Goal: Navigation & Orientation: Understand site structure

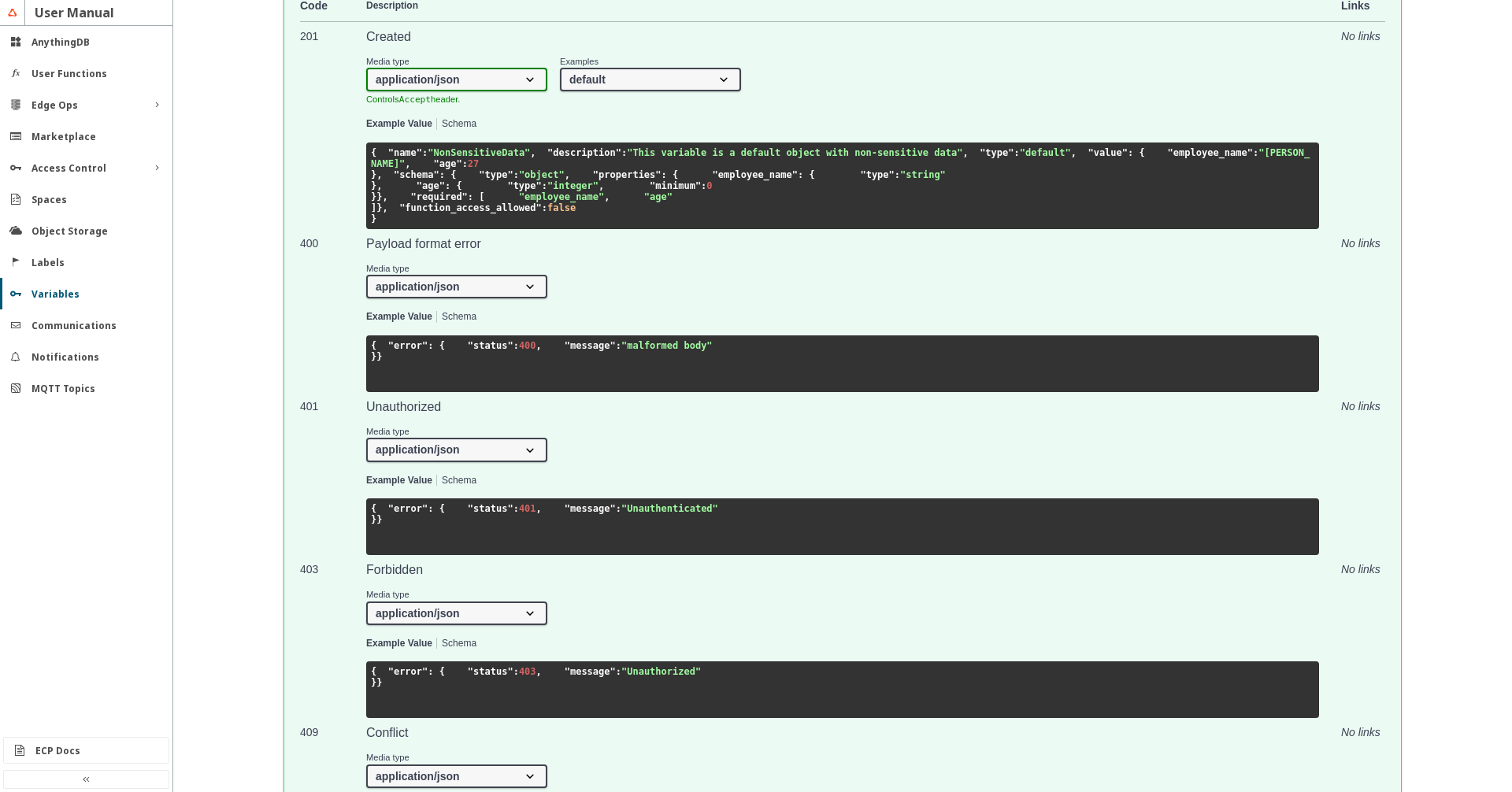
scroll to position [1167, 0]
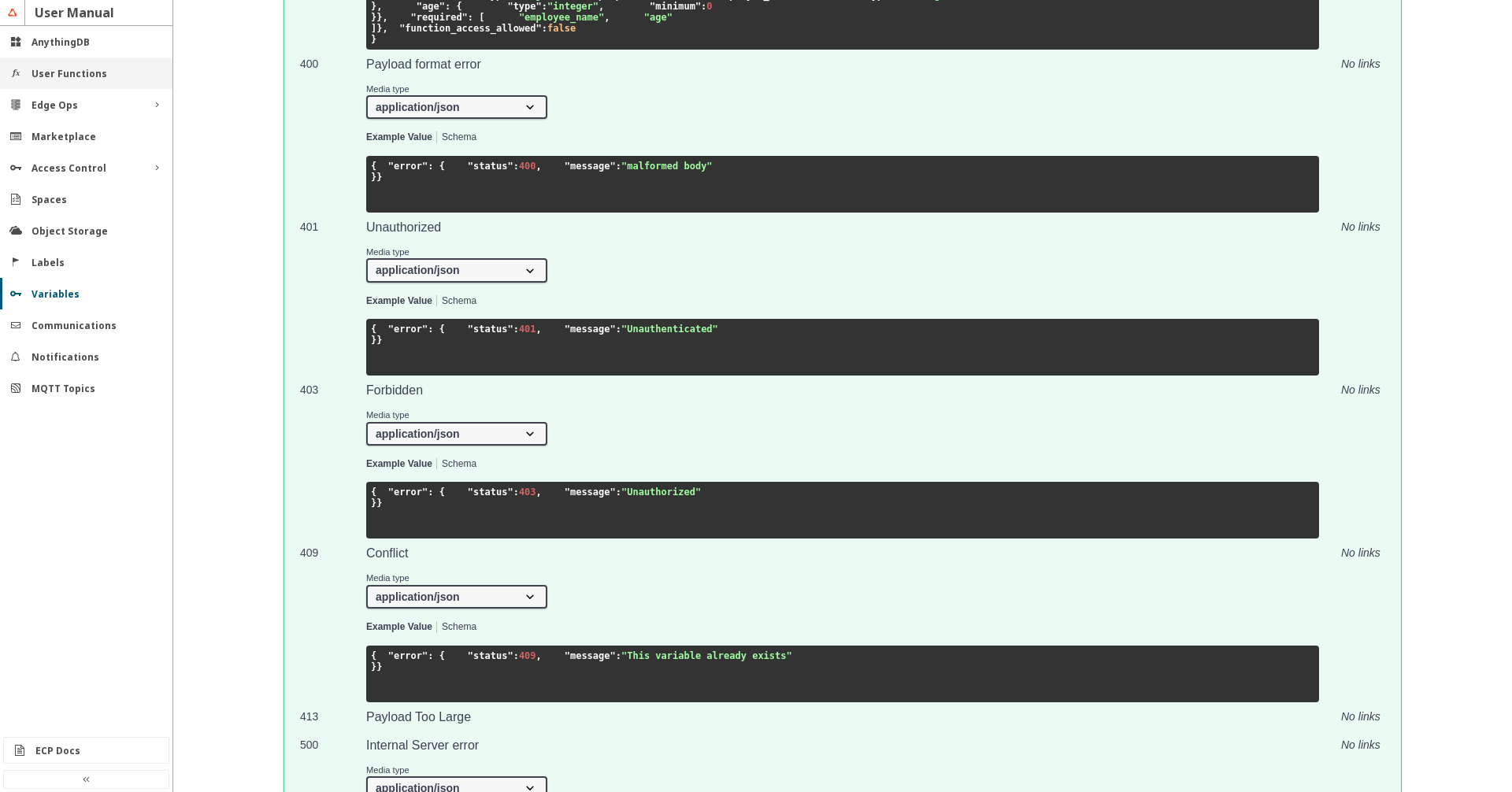
click at [0, 0] on slot "User Functions" at bounding box center [0, 0] width 0 height 0
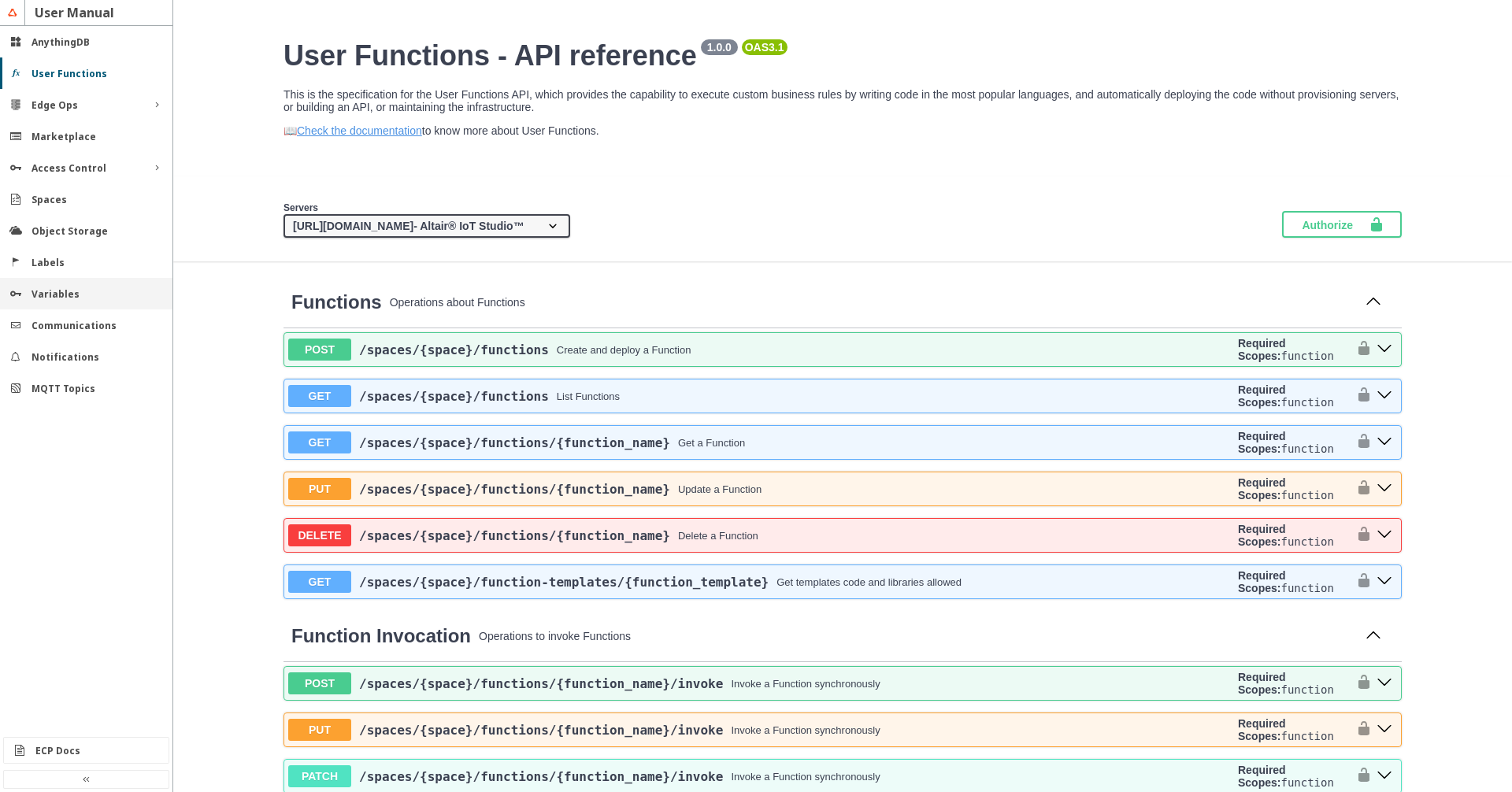
click at [0, 0] on slot "Variables" at bounding box center [0, 0] width 0 height 0
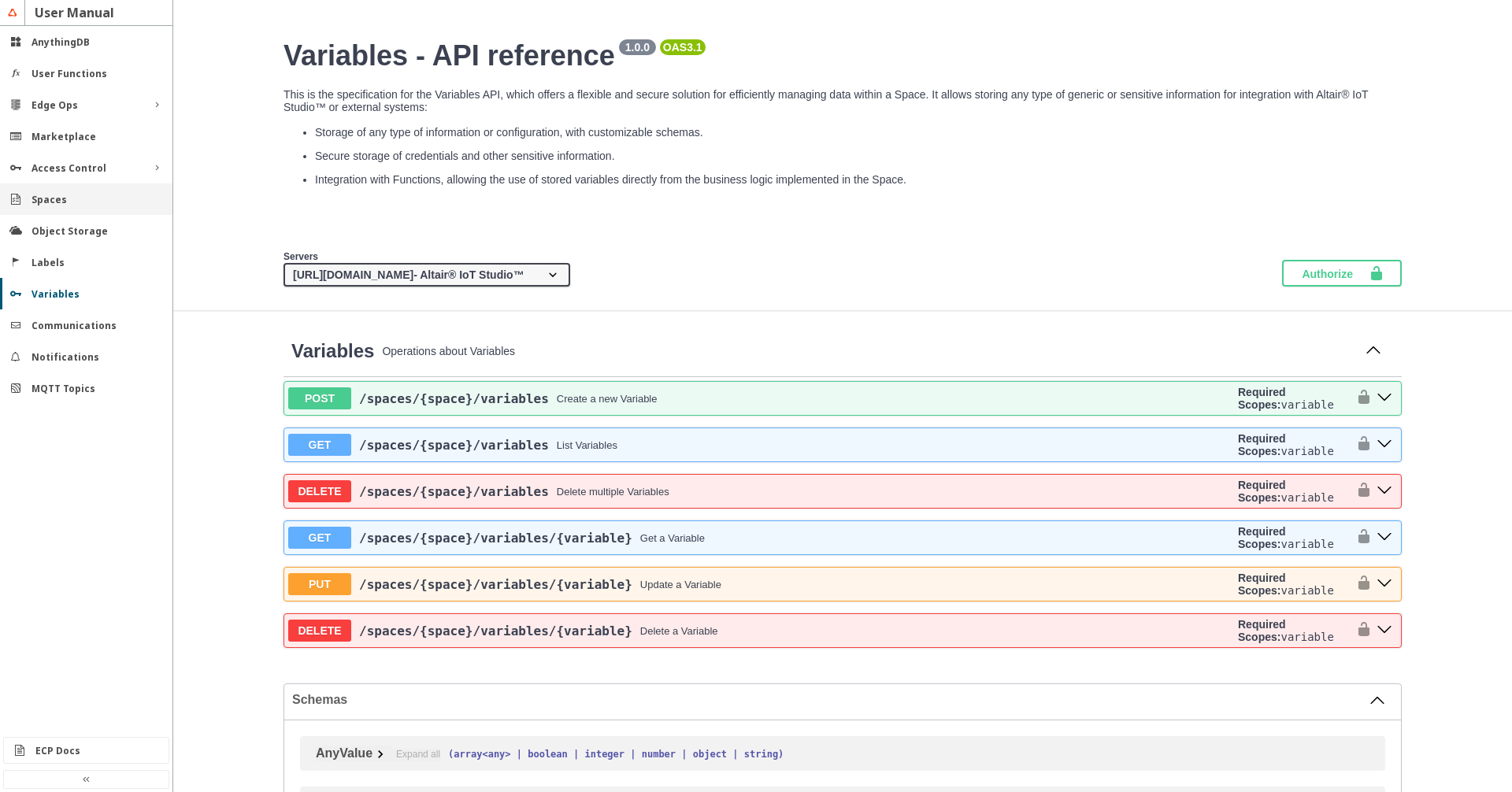
click at [71, 206] on div "Spaces" at bounding box center [86, 199] width 172 height 32
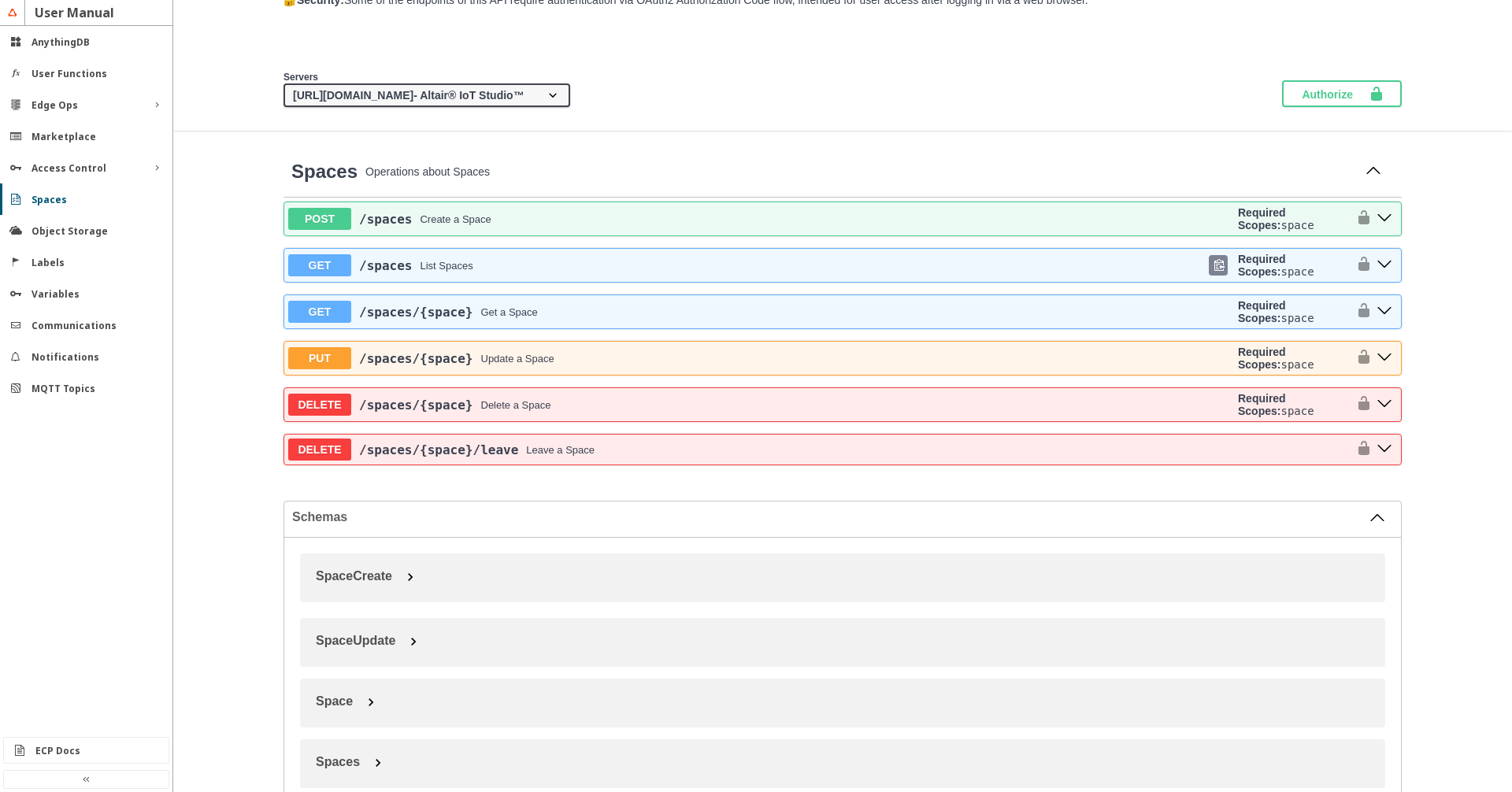
scroll to position [90, 0]
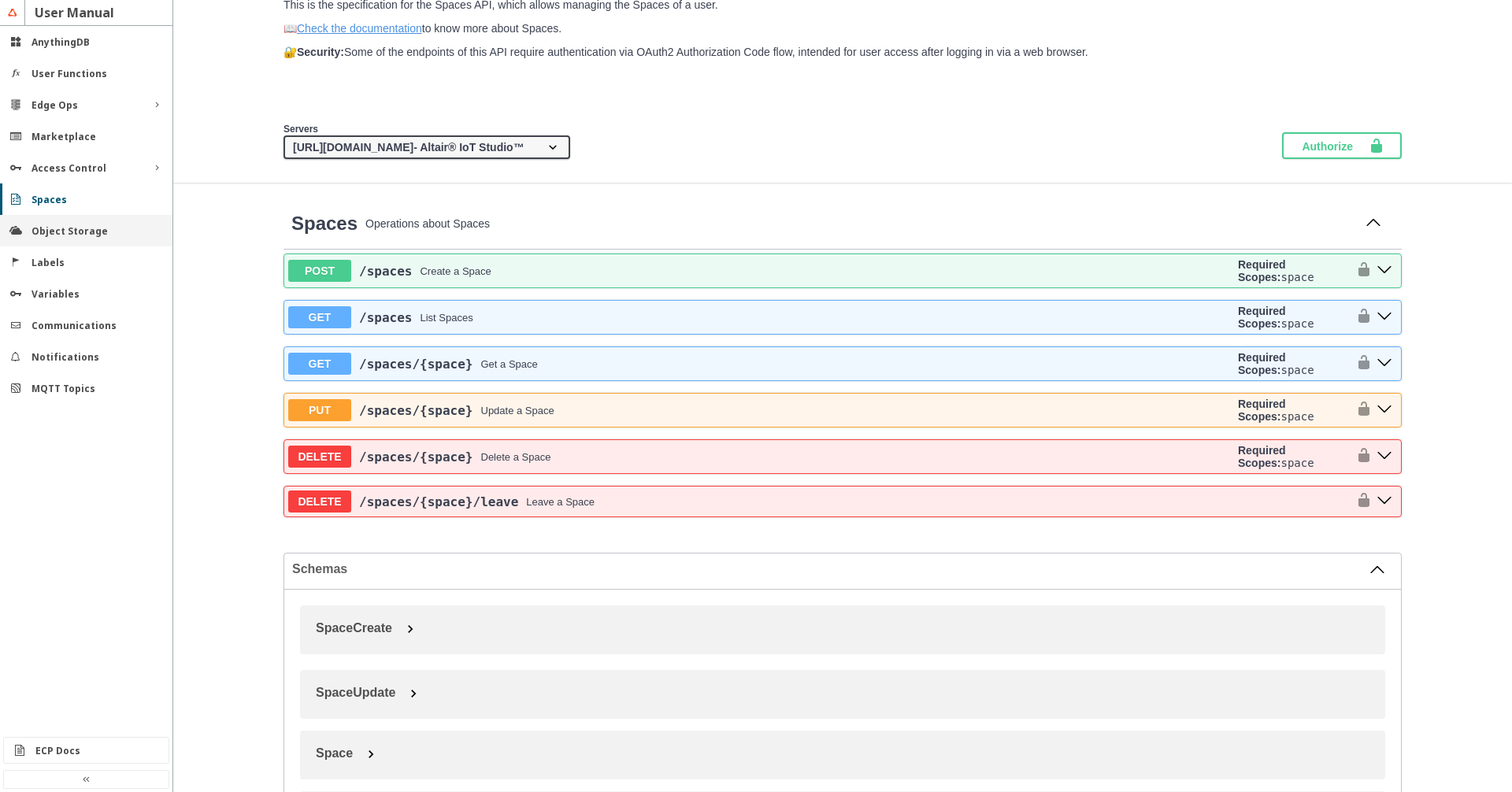
click at [0, 0] on slot "Object Storage" at bounding box center [0, 0] width 0 height 0
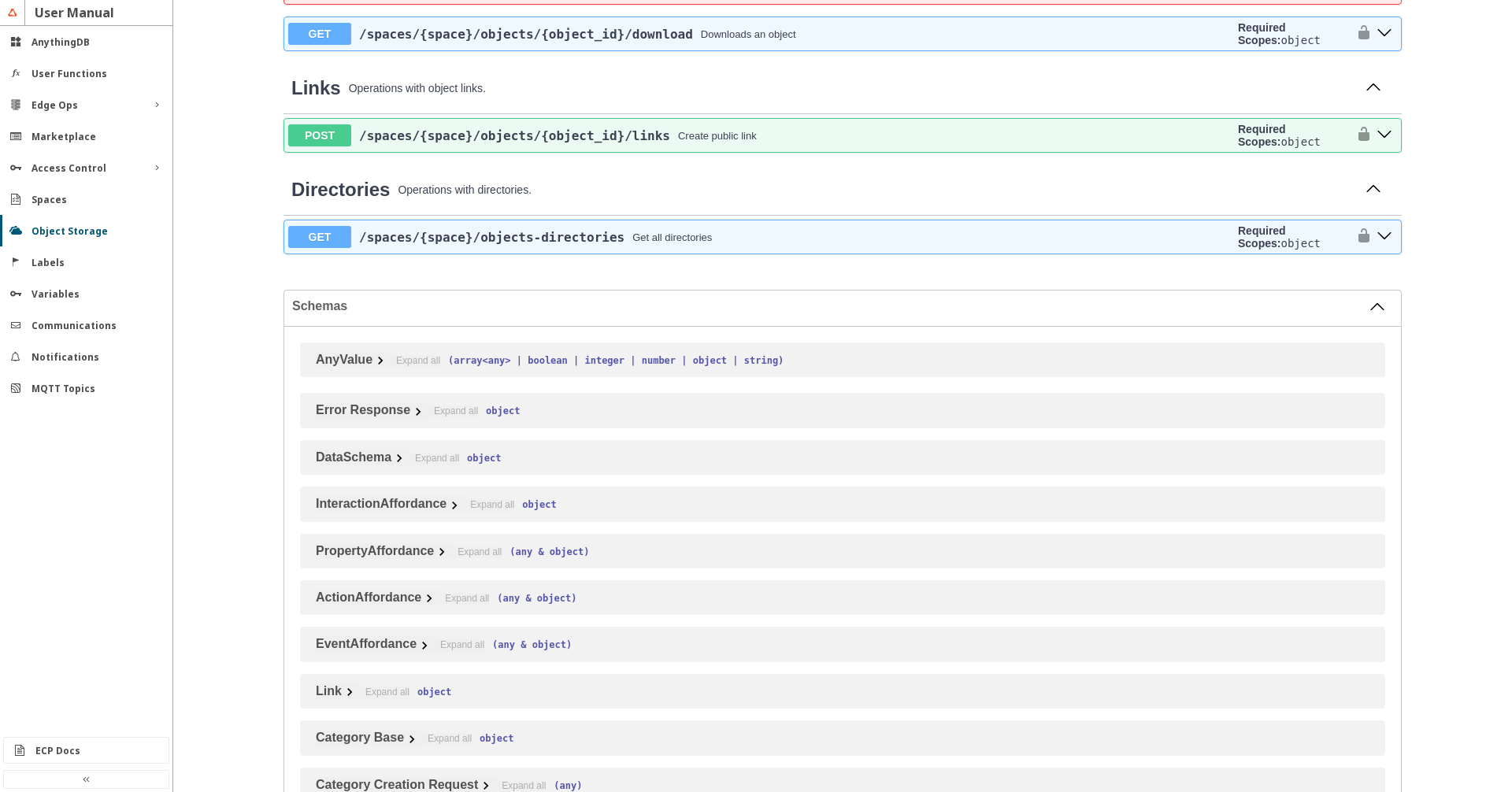
scroll to position [359, 0]
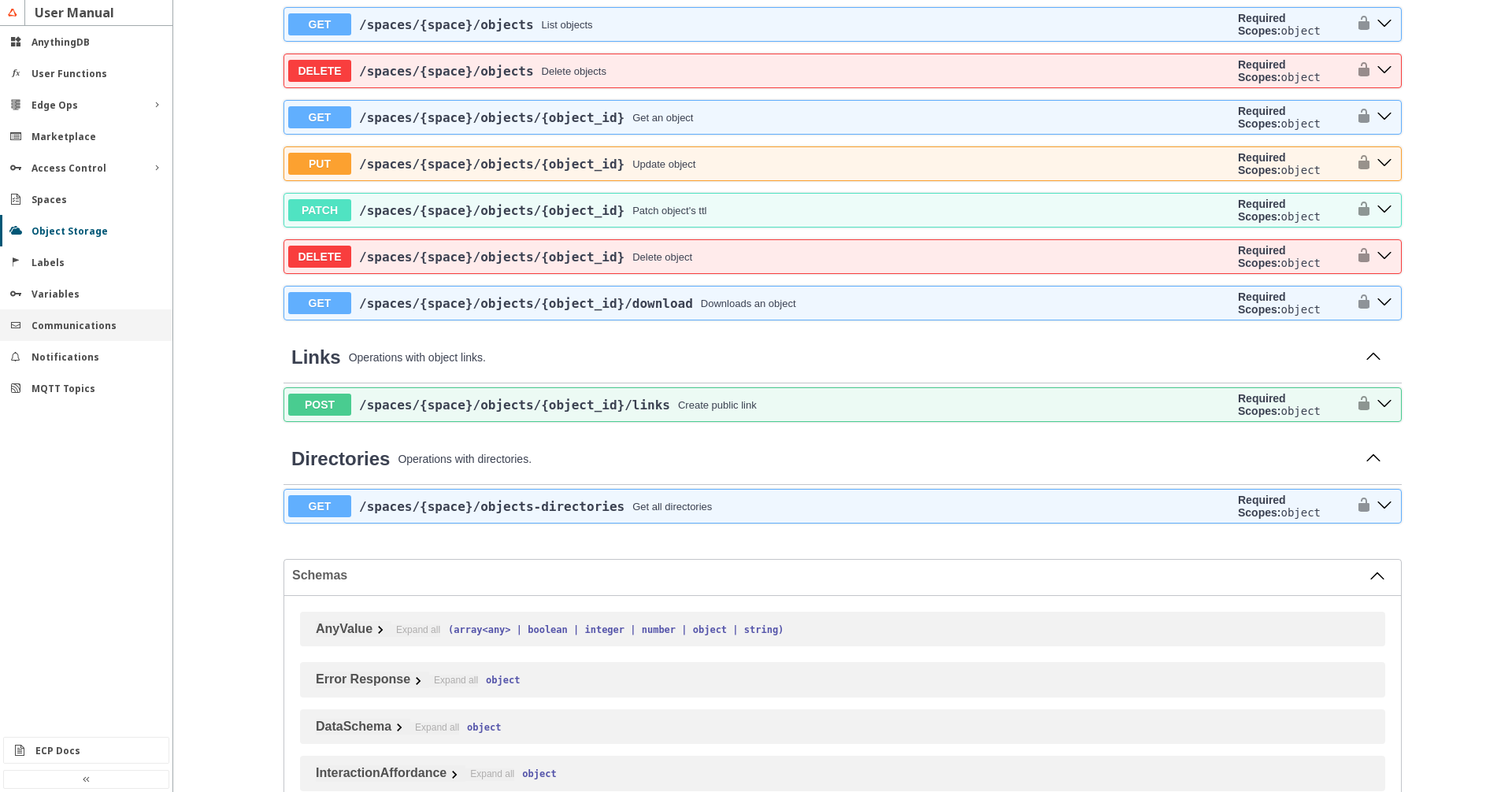
click at [0, 0] on slot "Communications" at bounding box center [0, 0] width 0 height 0
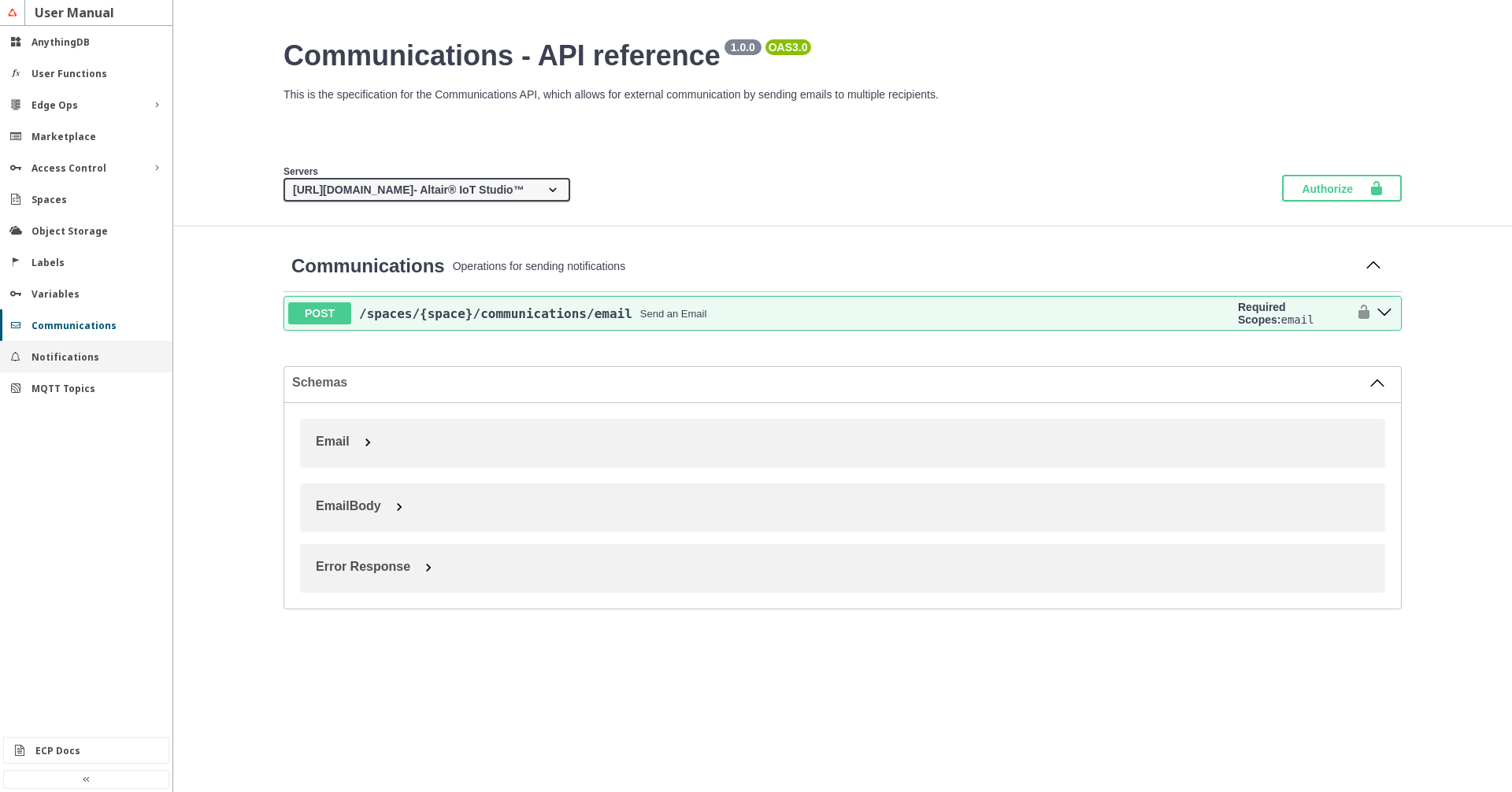
click at [0, 0] on slot "Notifications" at bounding box center [0, 0] width 0 height 0
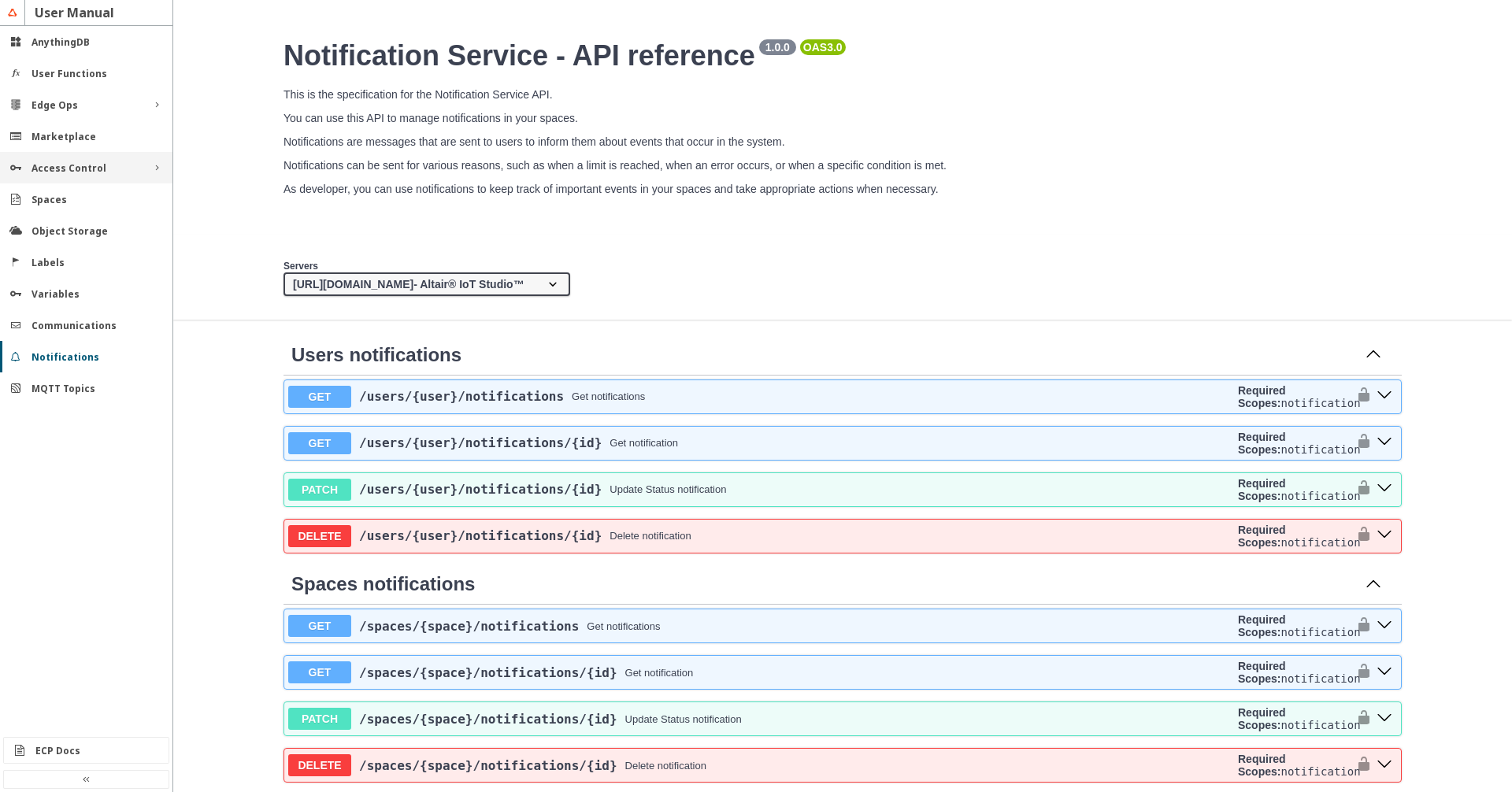
click at [74, 180] on div "Access Control" at bounding box center [86, 168] width 172 height 32
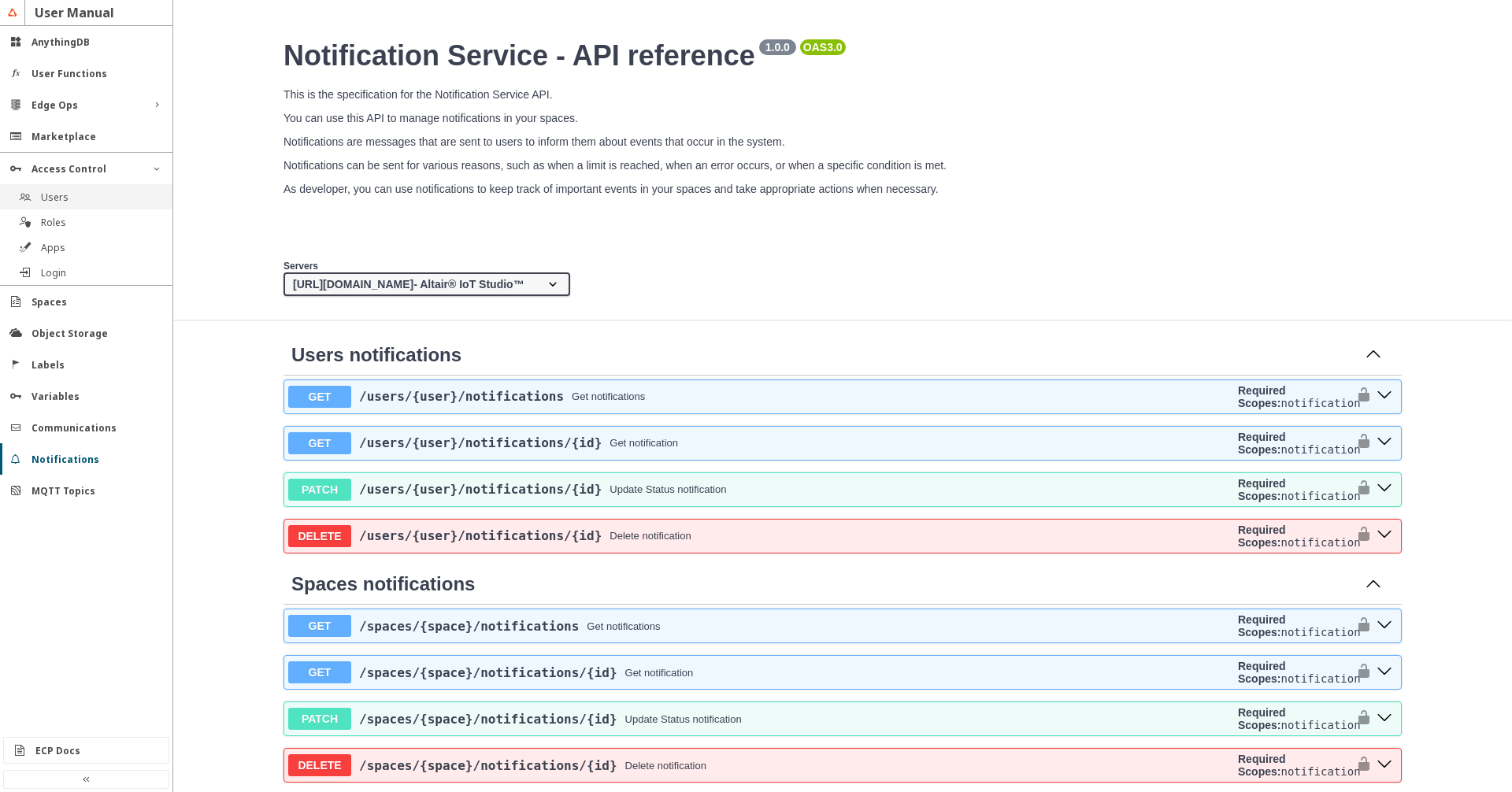
click at [0, 0] on slot "Users" at bounding box center [0, 0] width 0 height 0
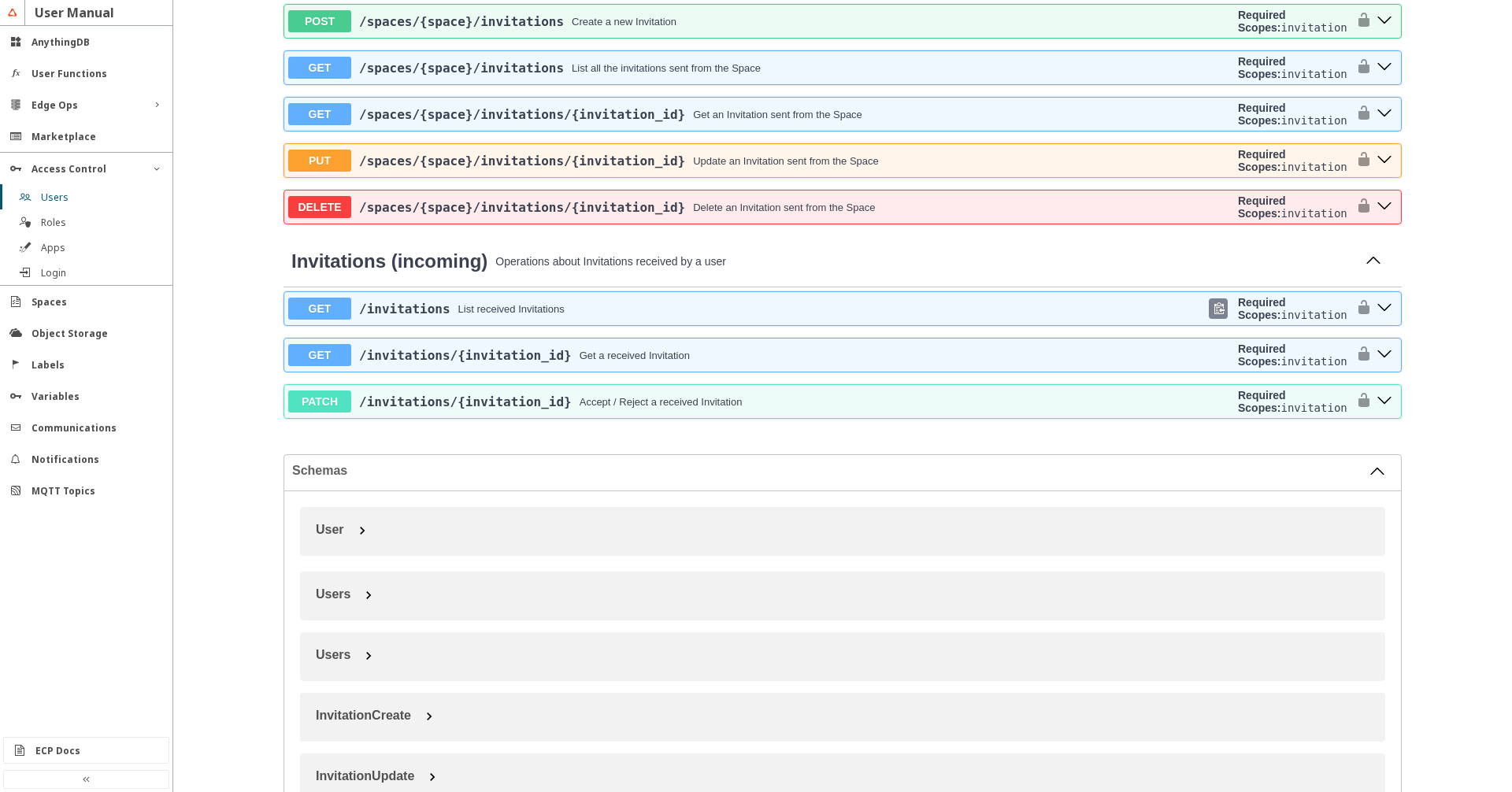
scroll to position [628, 0]
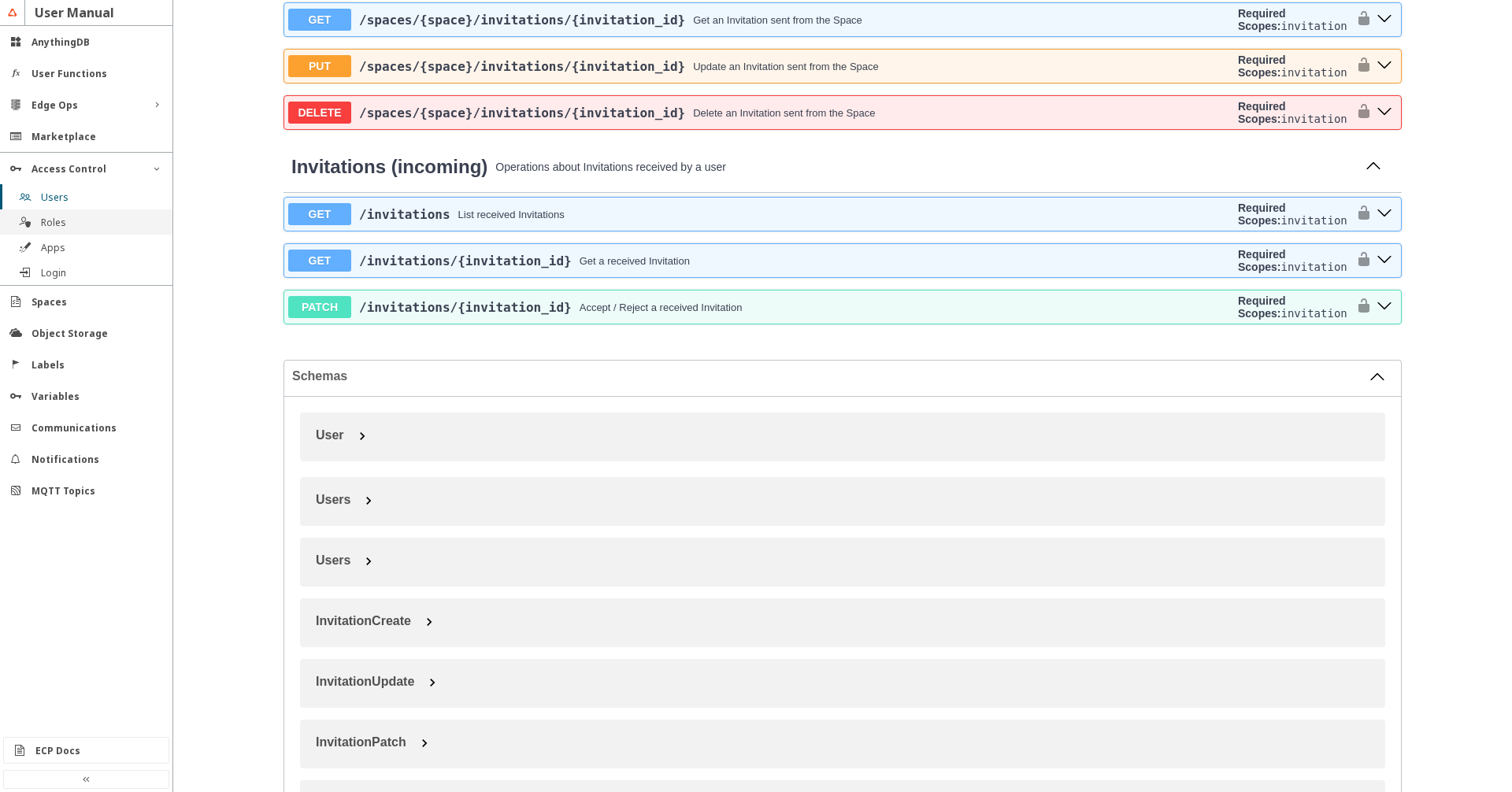
click at [87, 228] on div "Roles" at bounding box center [92, 222] width 103 height 13
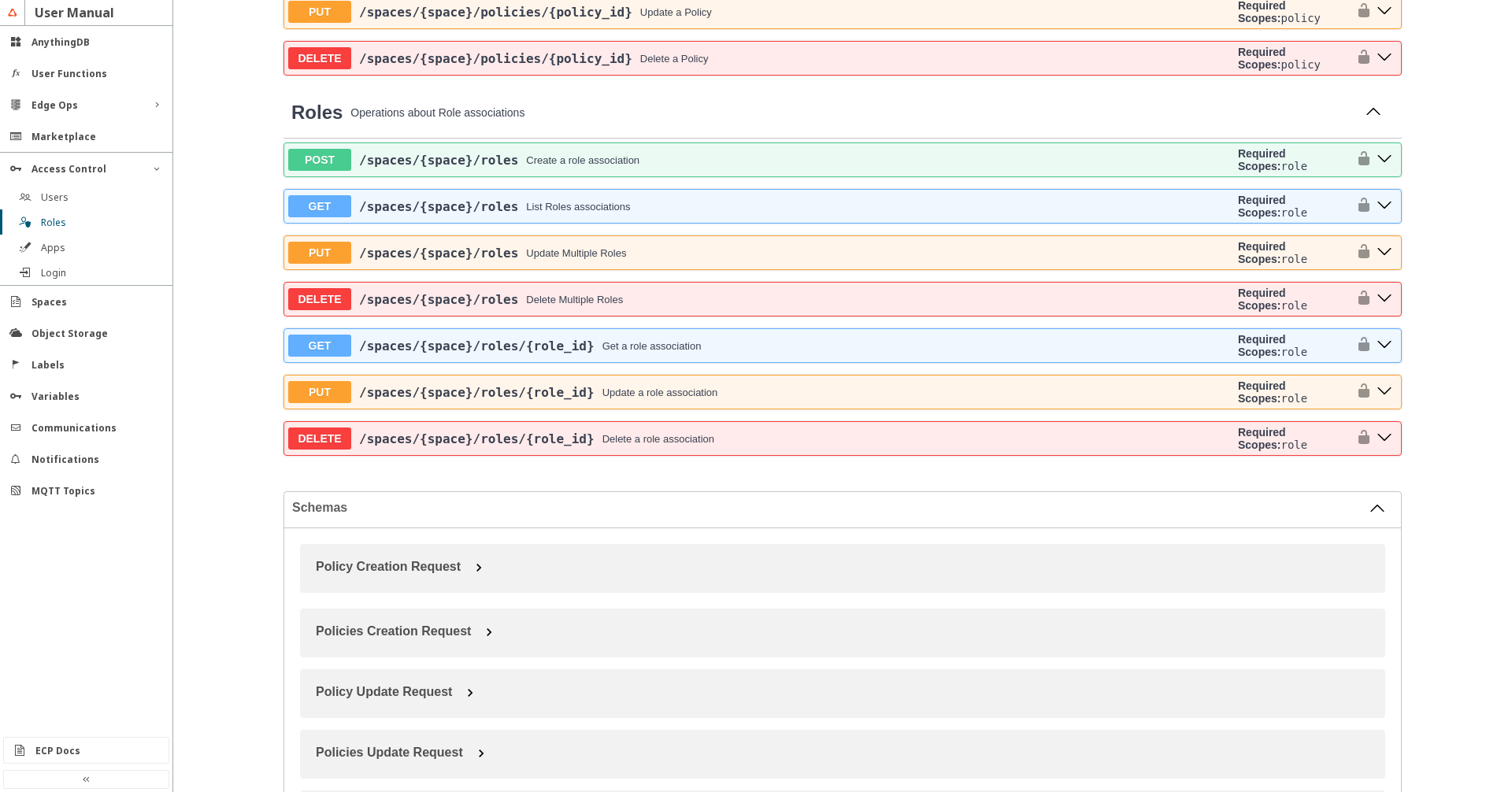
scroll to position [718, 0]
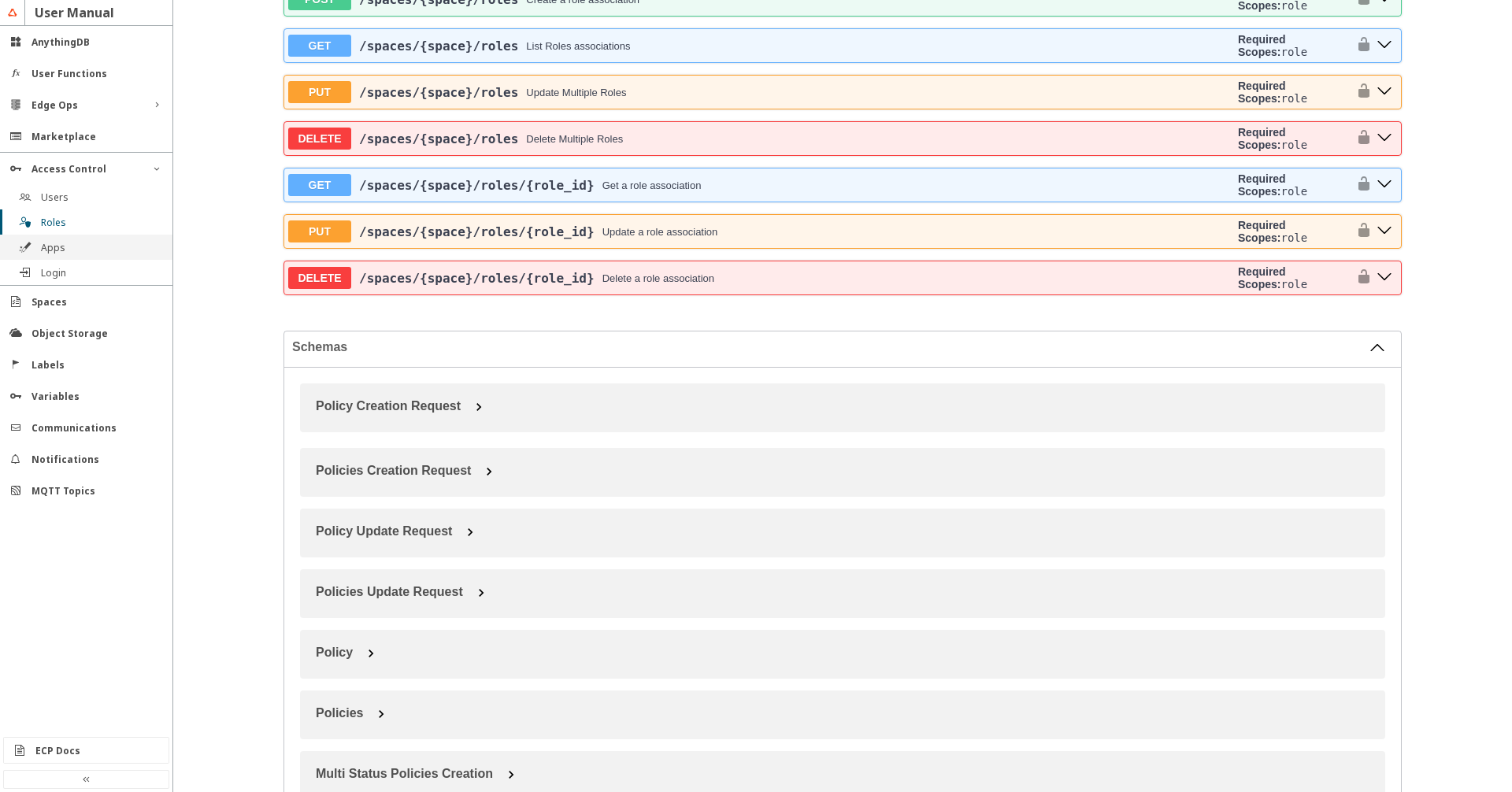
click at [70, 245] on div "Apps" at bounding box center [92, 247] width 103 height 13
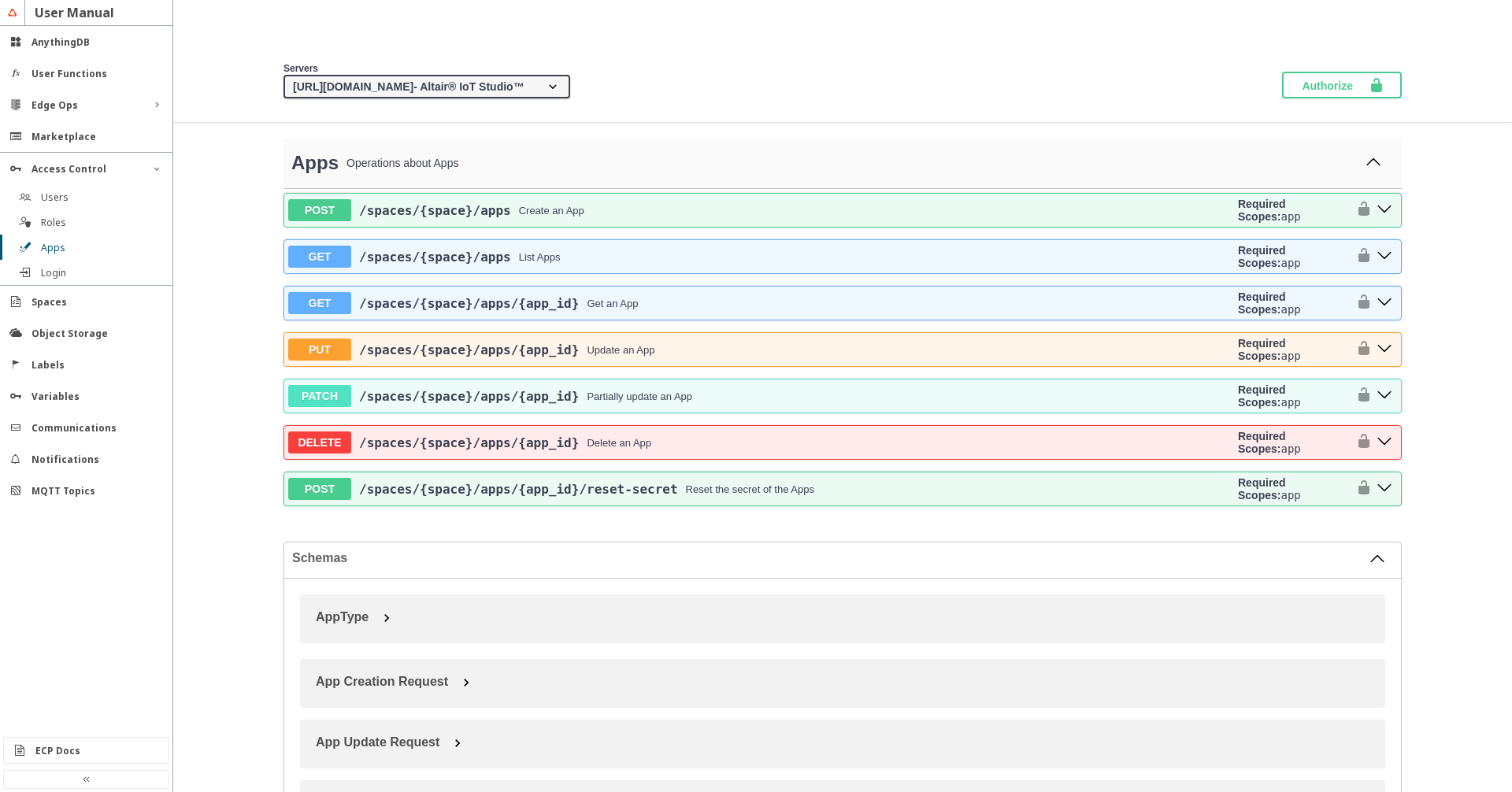
scroll to position [269, 0]
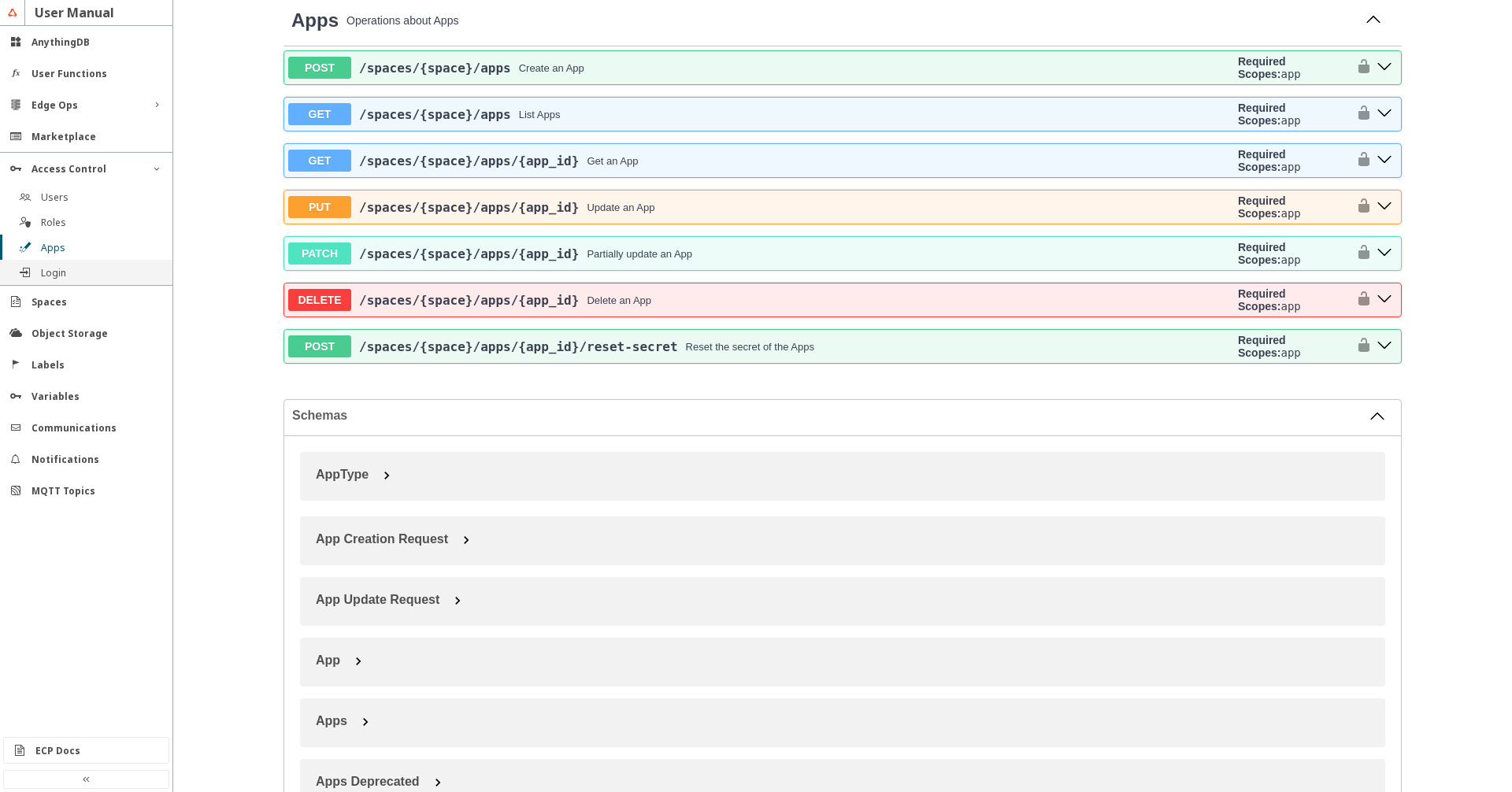
click at [0, 0] on slot "Login" at bounding box center [0, 0] width 0 height 0
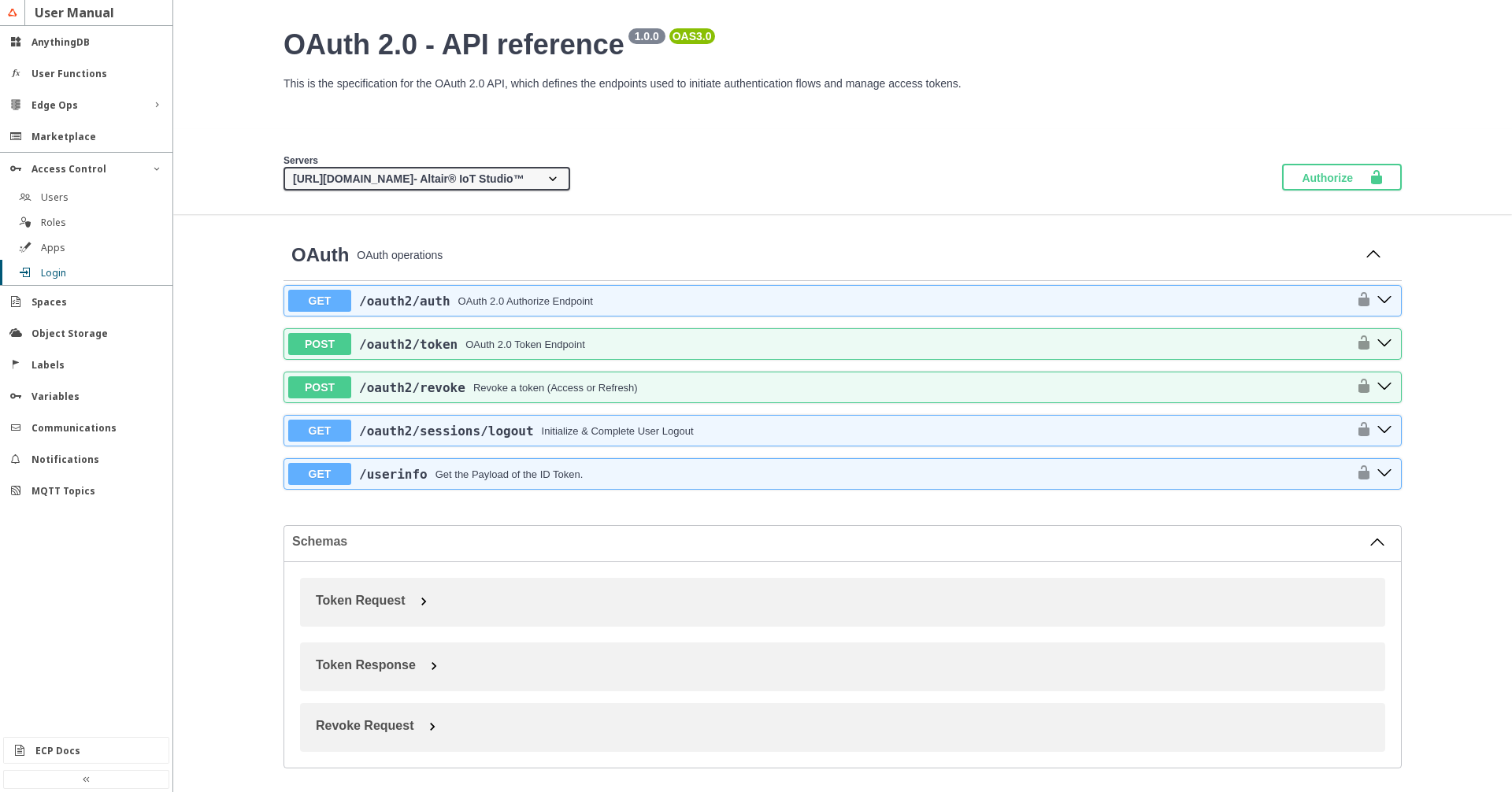
scroll to position [60, 0]
click at [80, 80] on div "User Functions" at bounding box center [86, 73] width 172 height 32
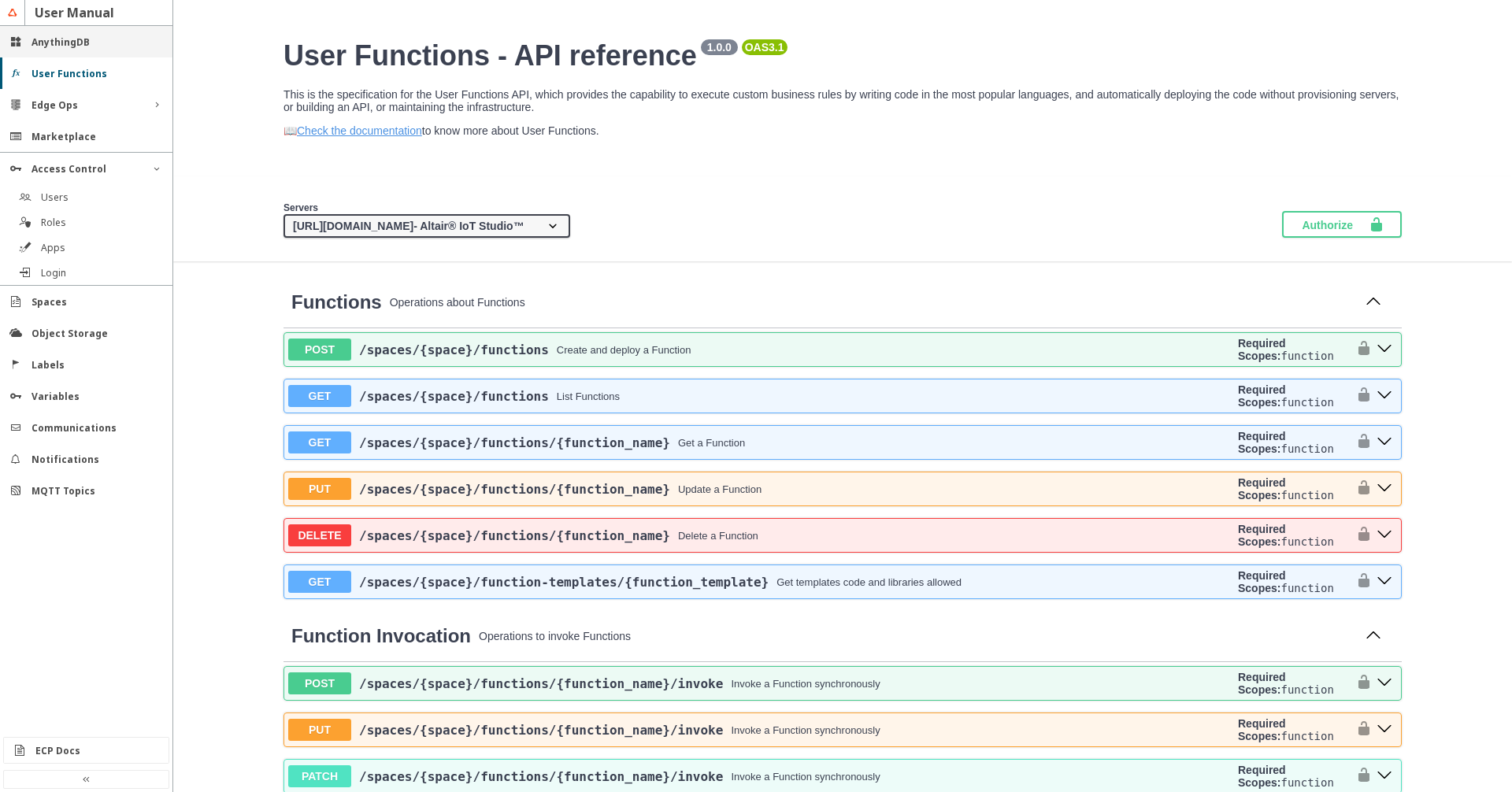
click at [0, 0] on slot "AnythingDB" at bounding box center [0, 0] width 0 height 0
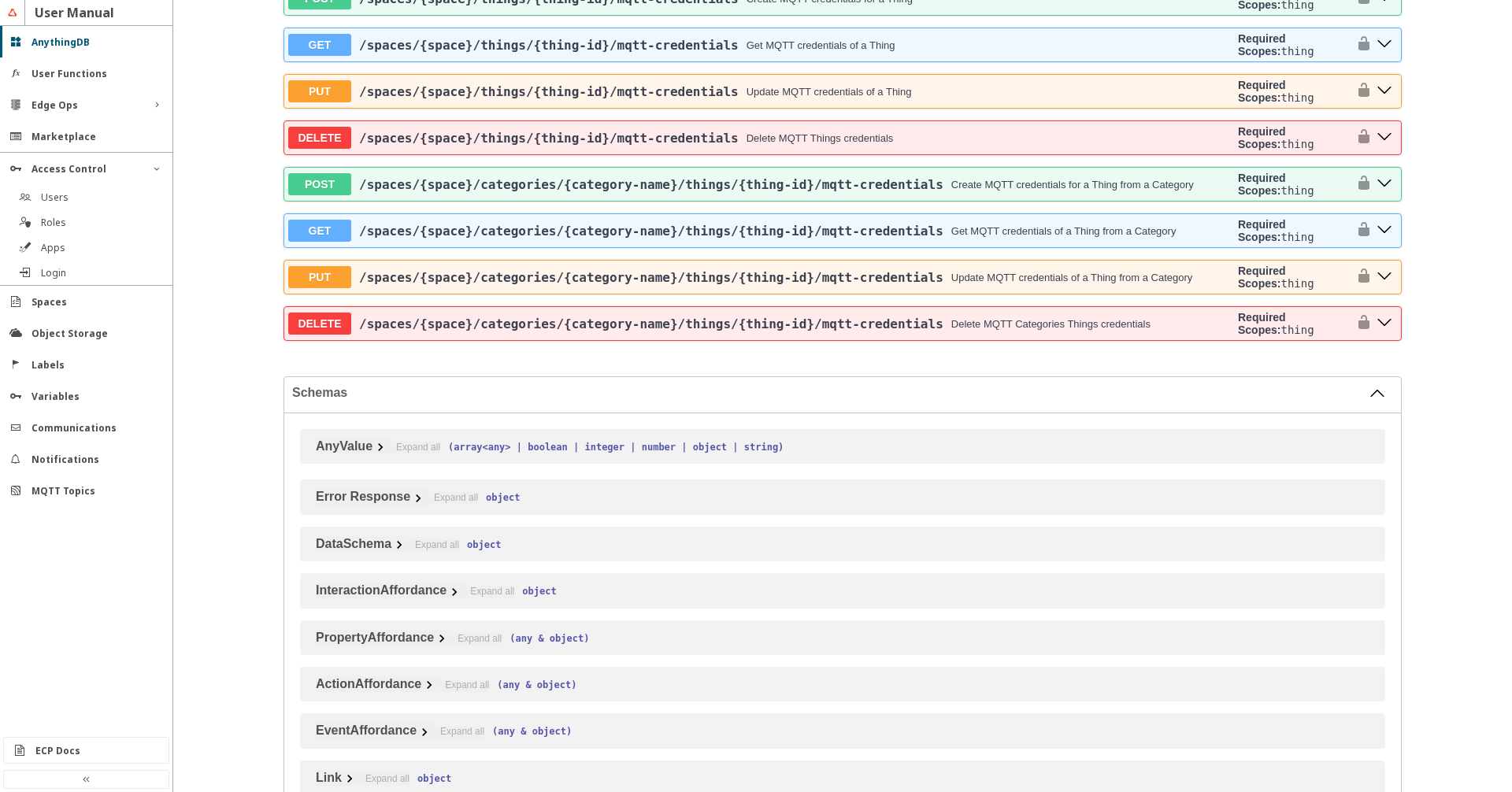
scroll to position [4756, 0]
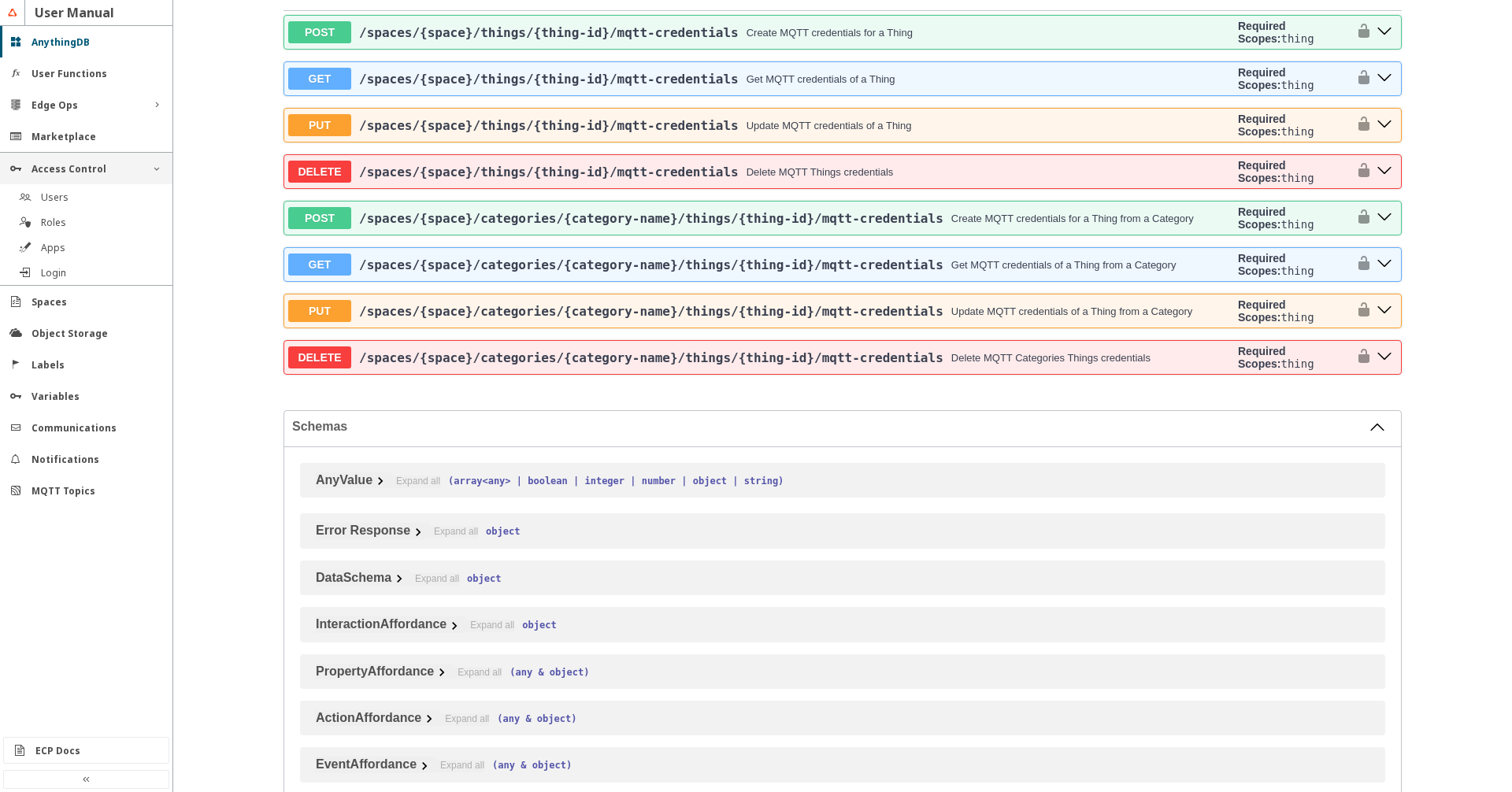
click at [146, 171] on div "Access Control" at bounding box center [86, 169] width 172 height 32
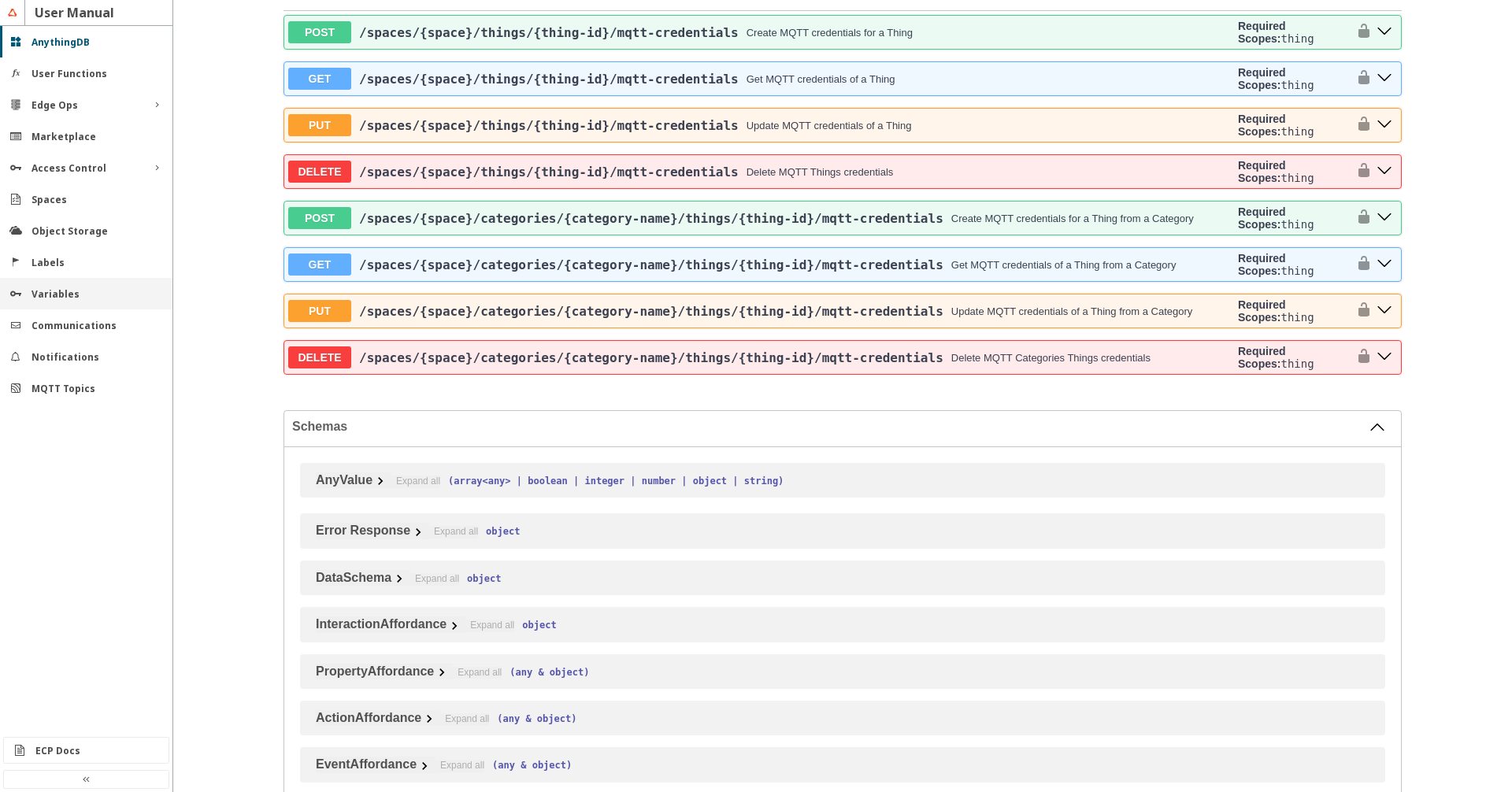
click at [0, 0] on slot "Variables" at bounding box center [0, 0] width 0 height 0
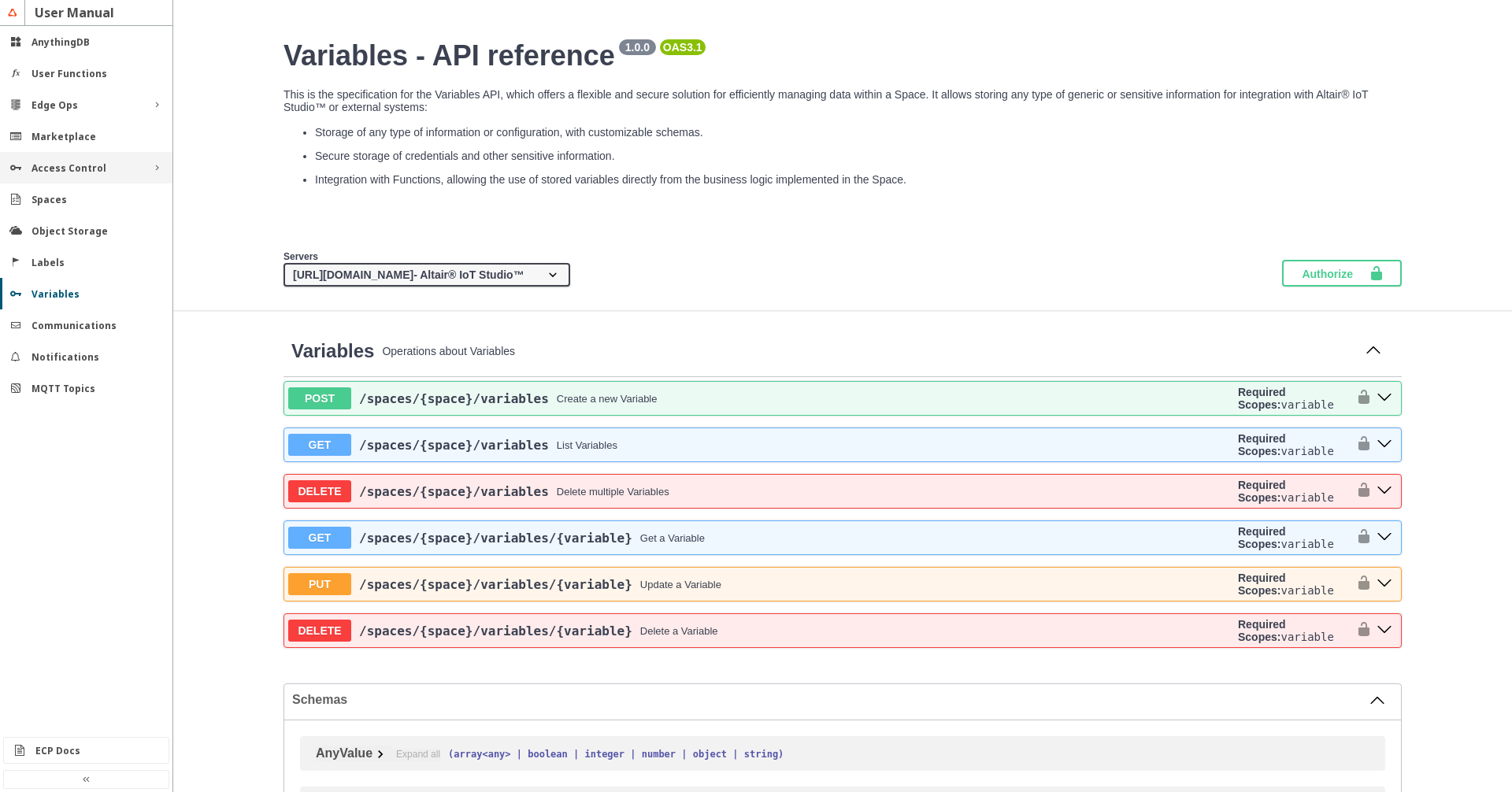
click at [109, 172] on div "Access Control" at bounding box center [86, 167] width 109 height 13
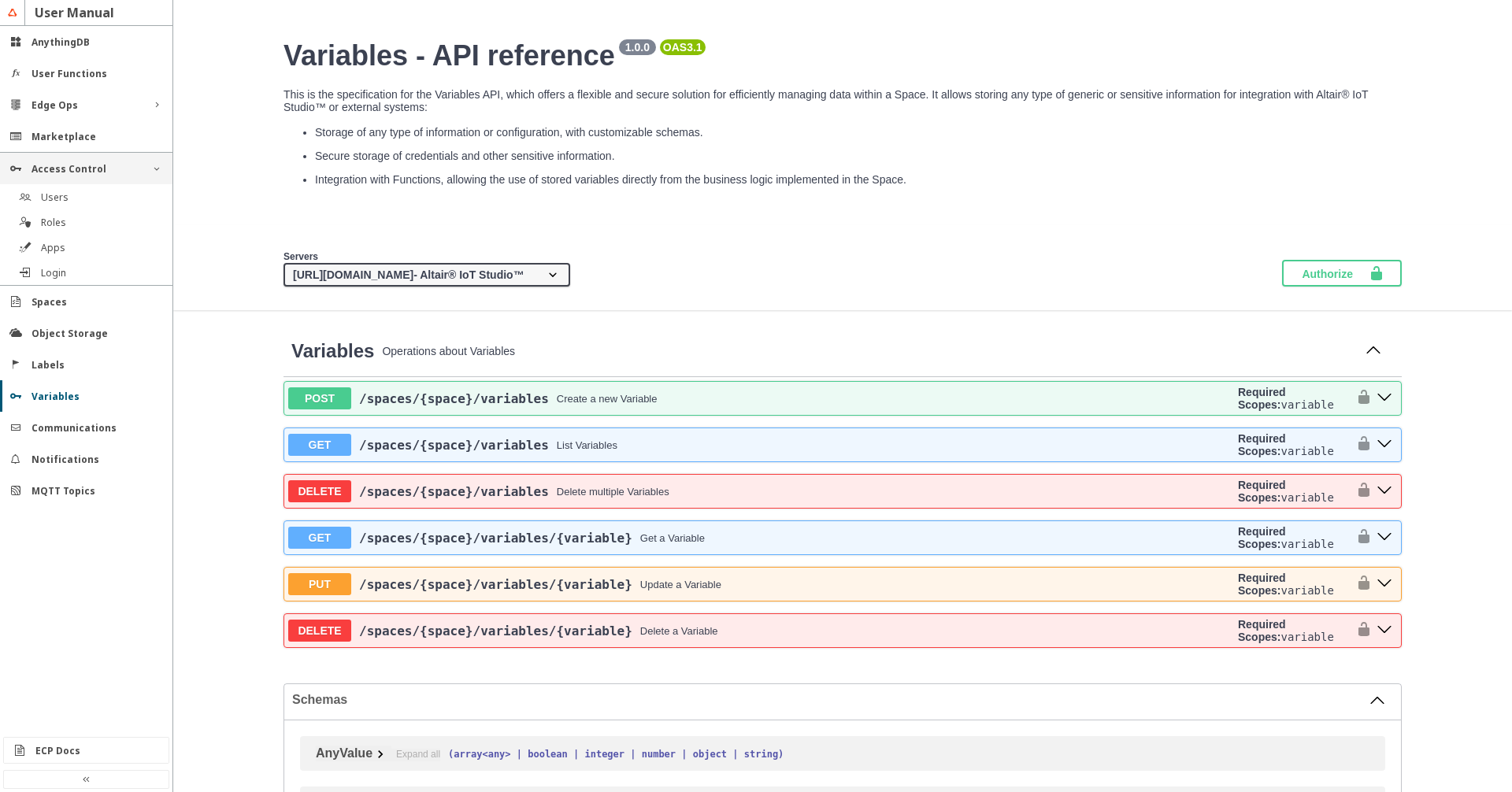
click at [109, 172] on div "Access Control" at bounding box center [86, 168] width 109 height 13
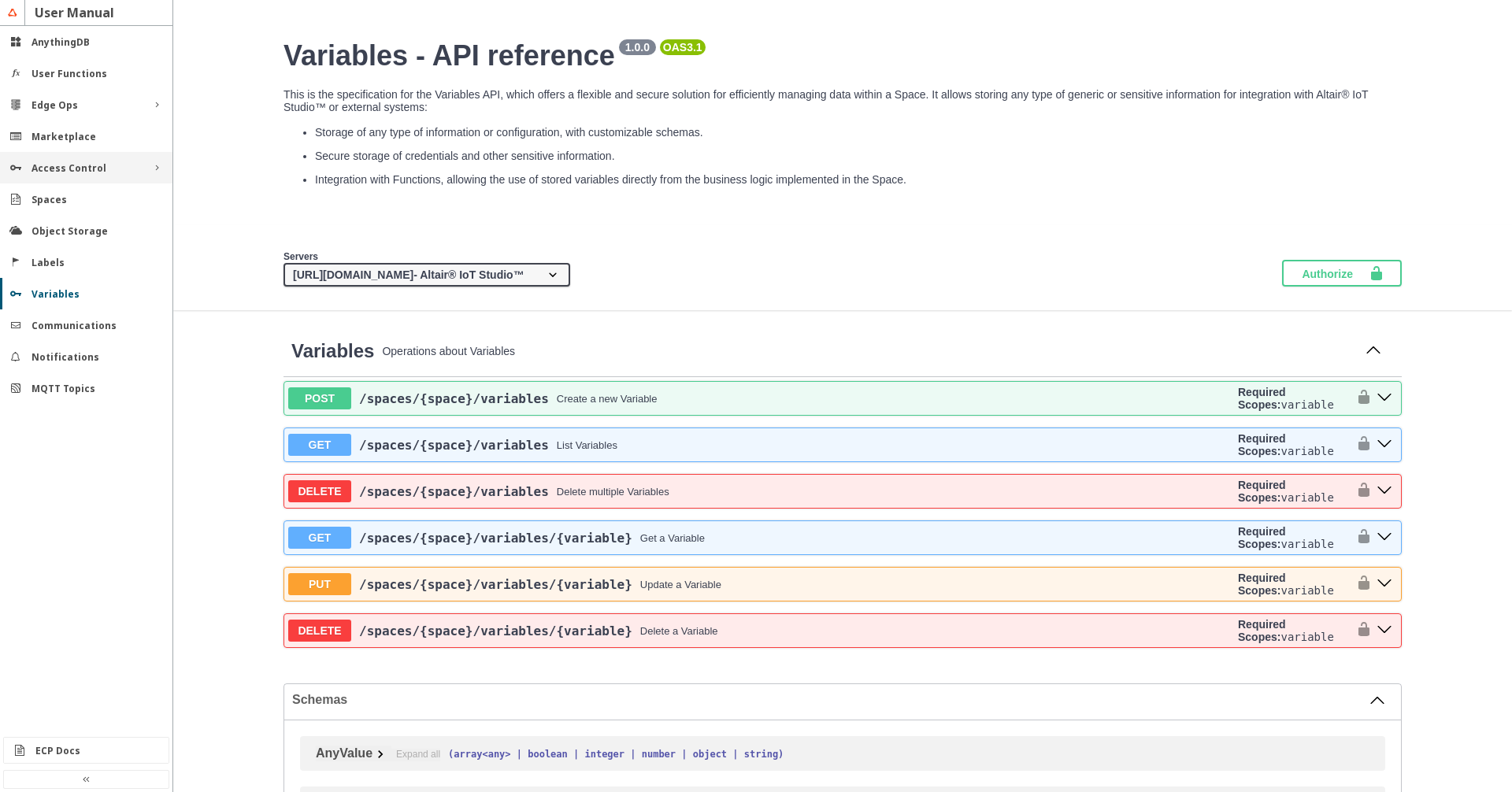
click at [110, 172] on div "Access Control" at bounding box center [86, 167] width 109 height 13
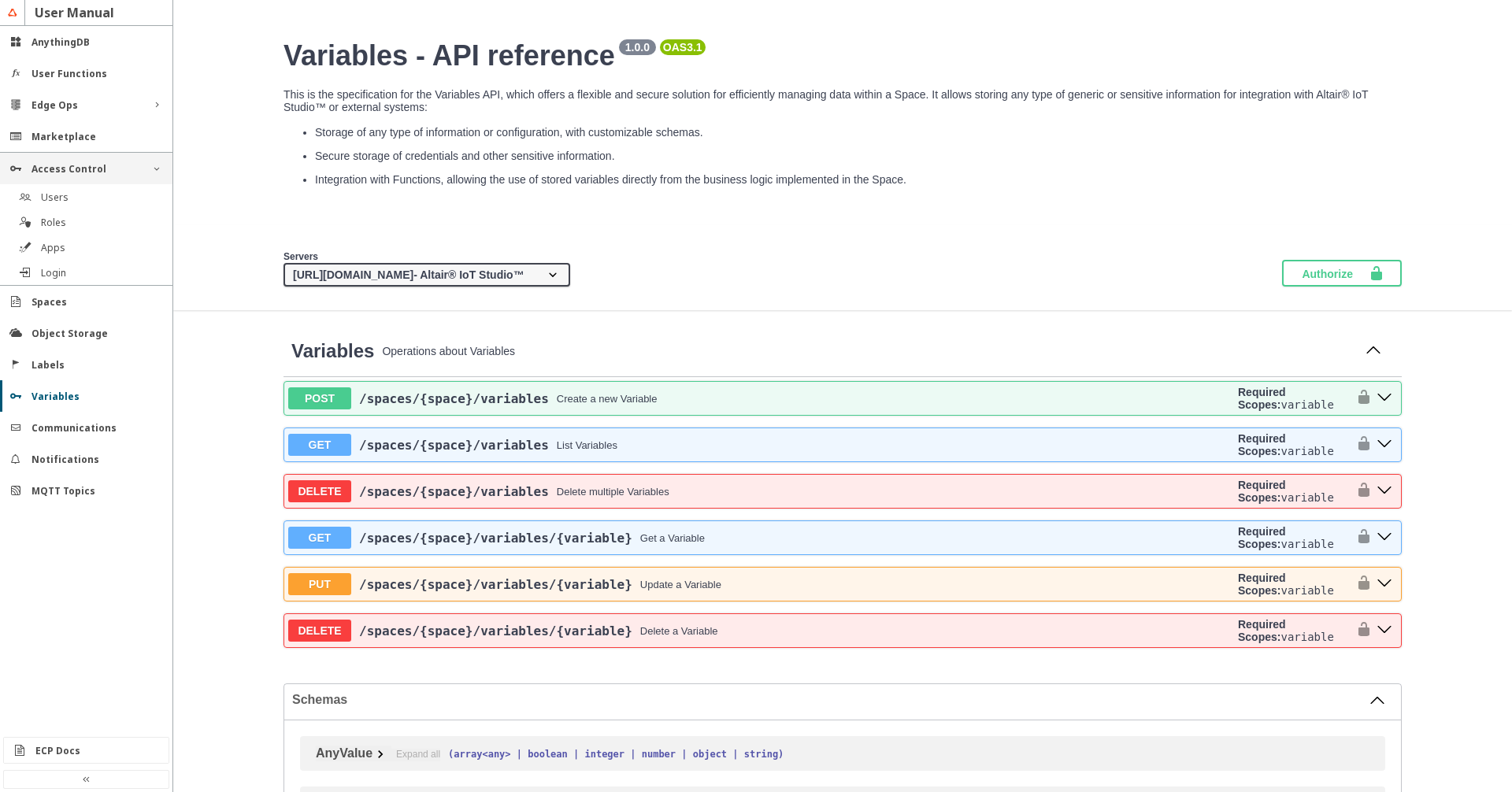
click at [110, 172] on div "Access Control" at bounding box center [86, 168] width 109 height 13
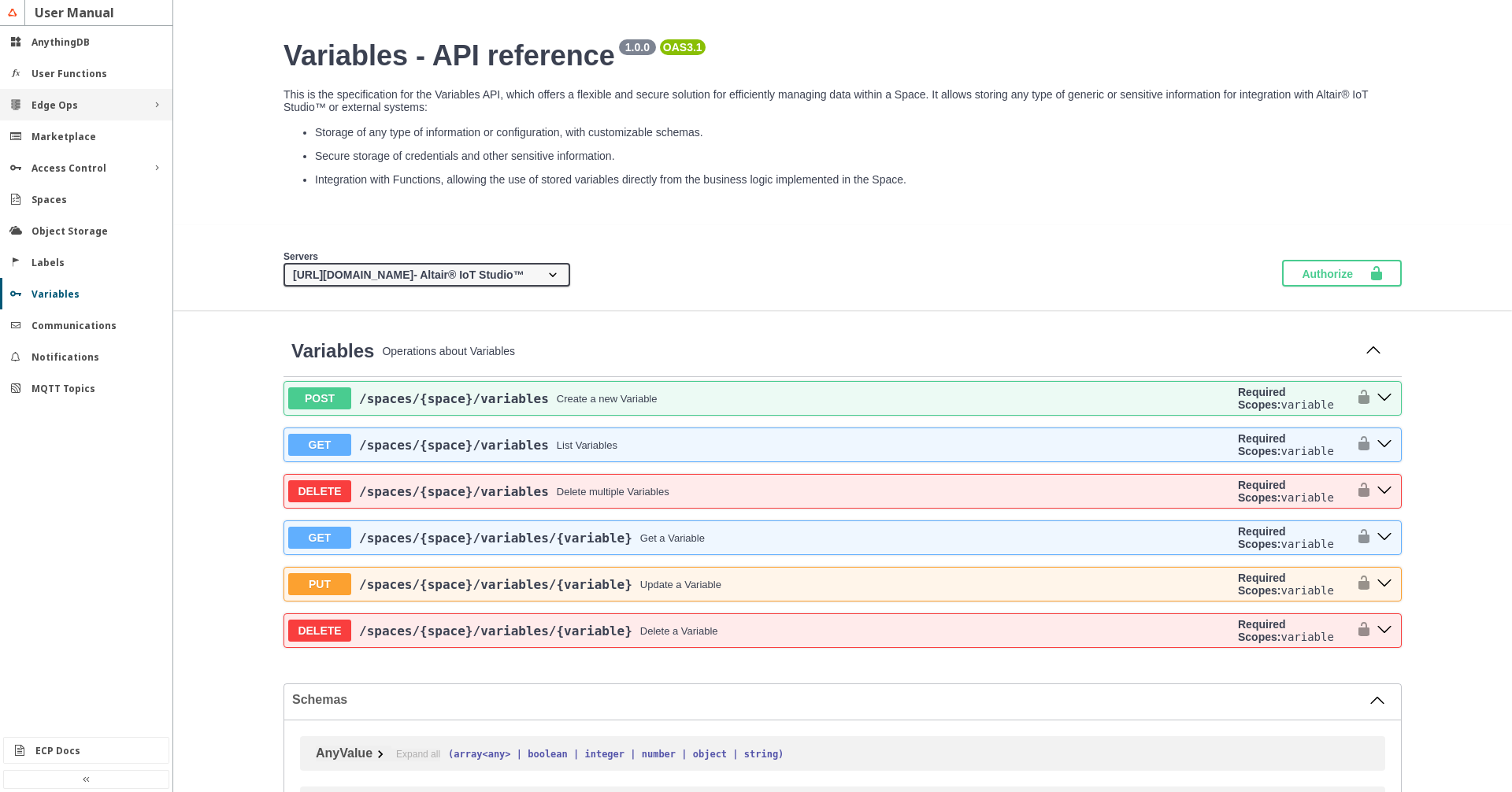
click at [145, 108] on div "Edge Ops" at bounding box center [86, 105] width 172 height 32
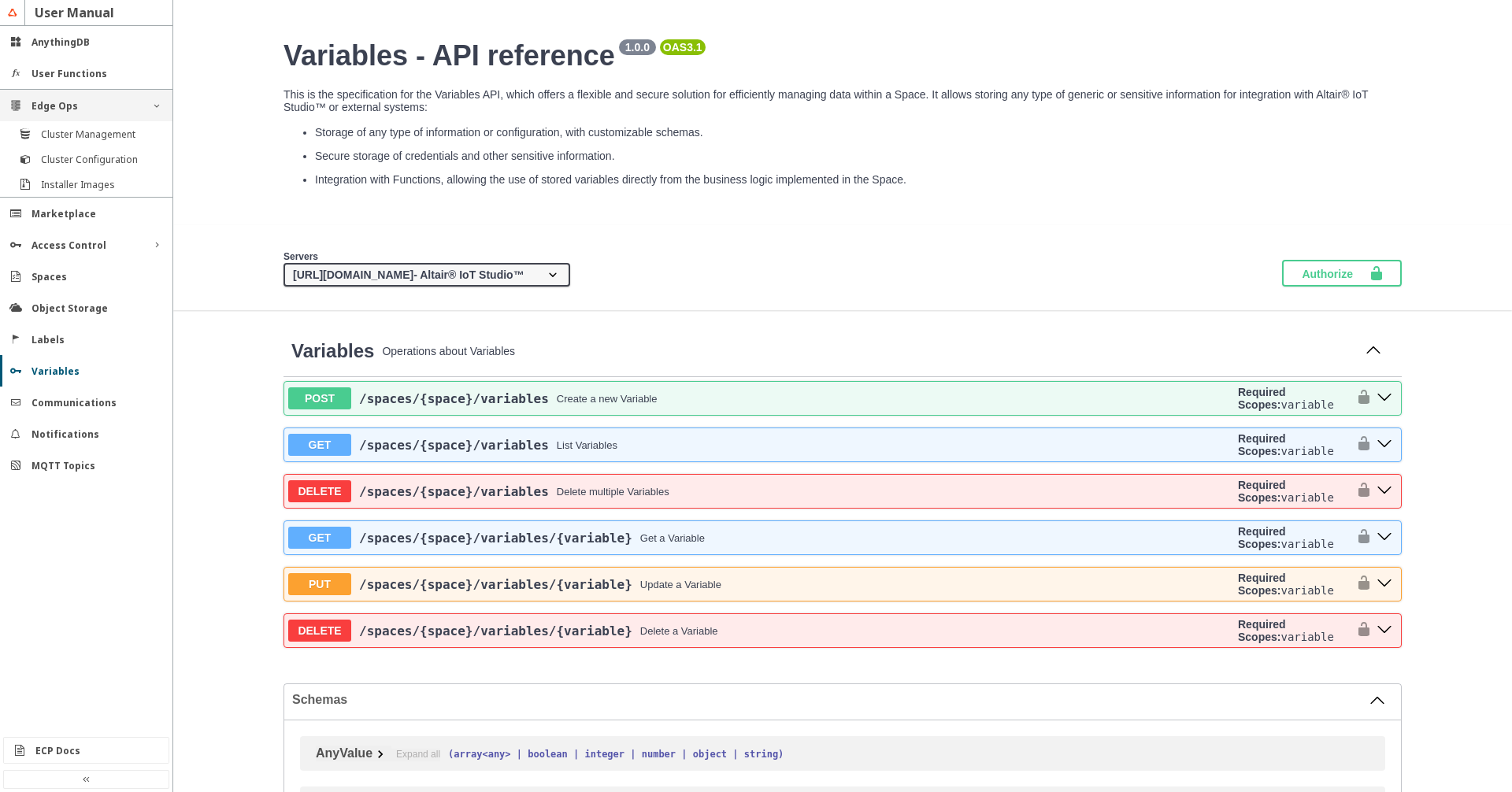
click at [145, 108] on div "Edge Ops" at bounding box center [86, 106] width 172 height 32
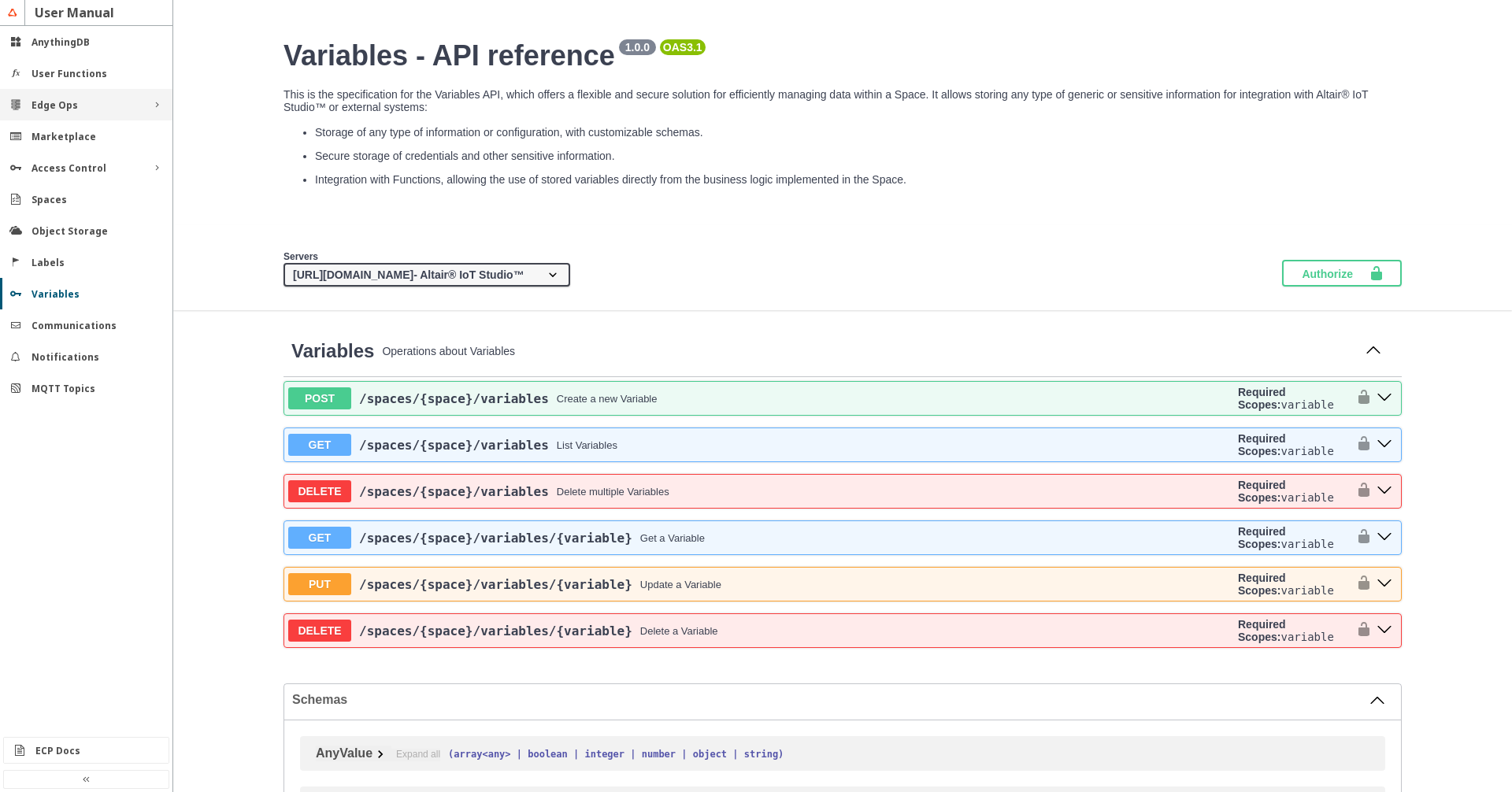
click at [145, 108] on div "Edge Ops" at bounding box center [86, 105] width 172 height 32
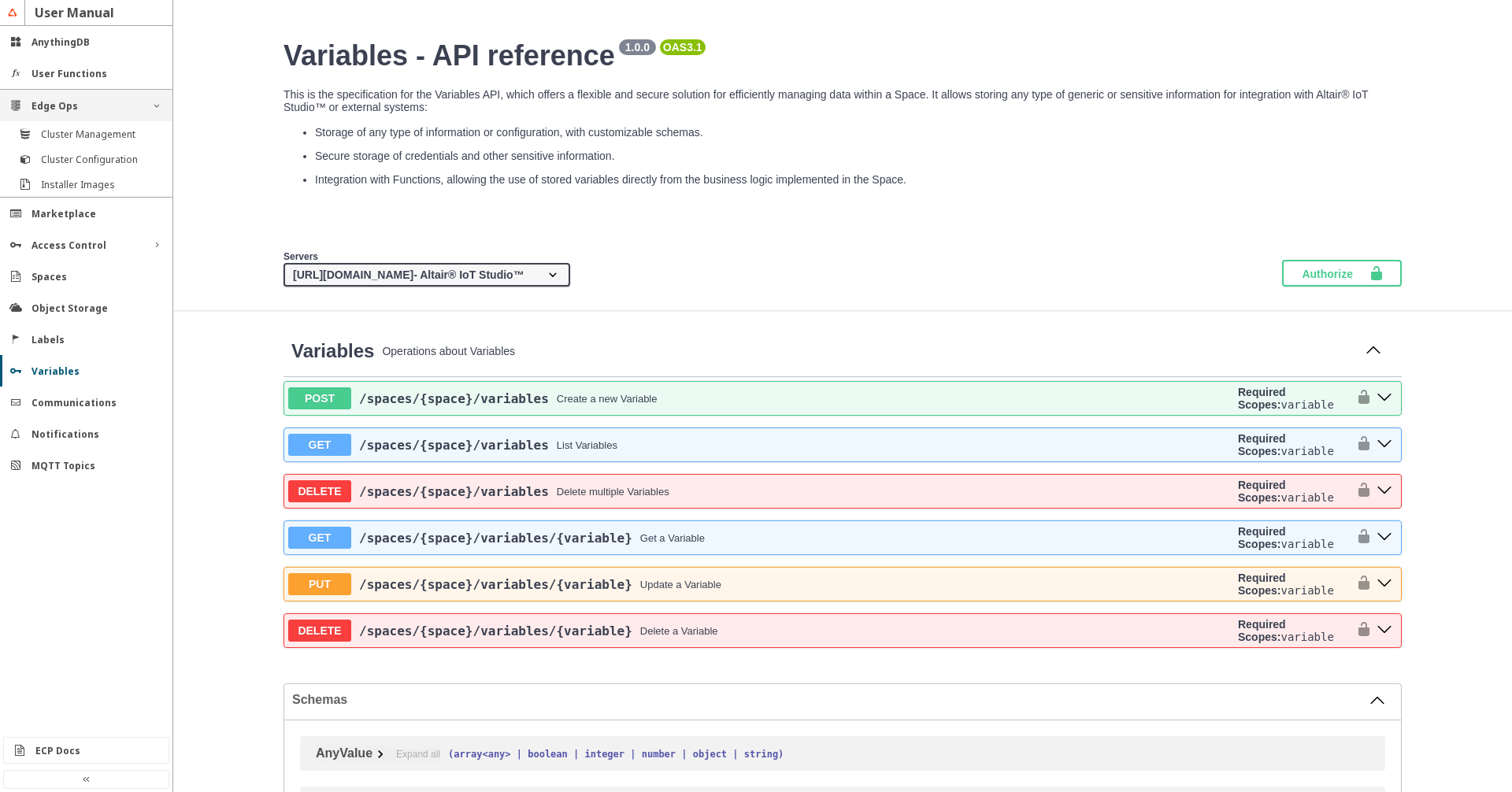
click at [145, 108] on div "Edge Ops" at bounding box center [86, 106] width 172 height 32
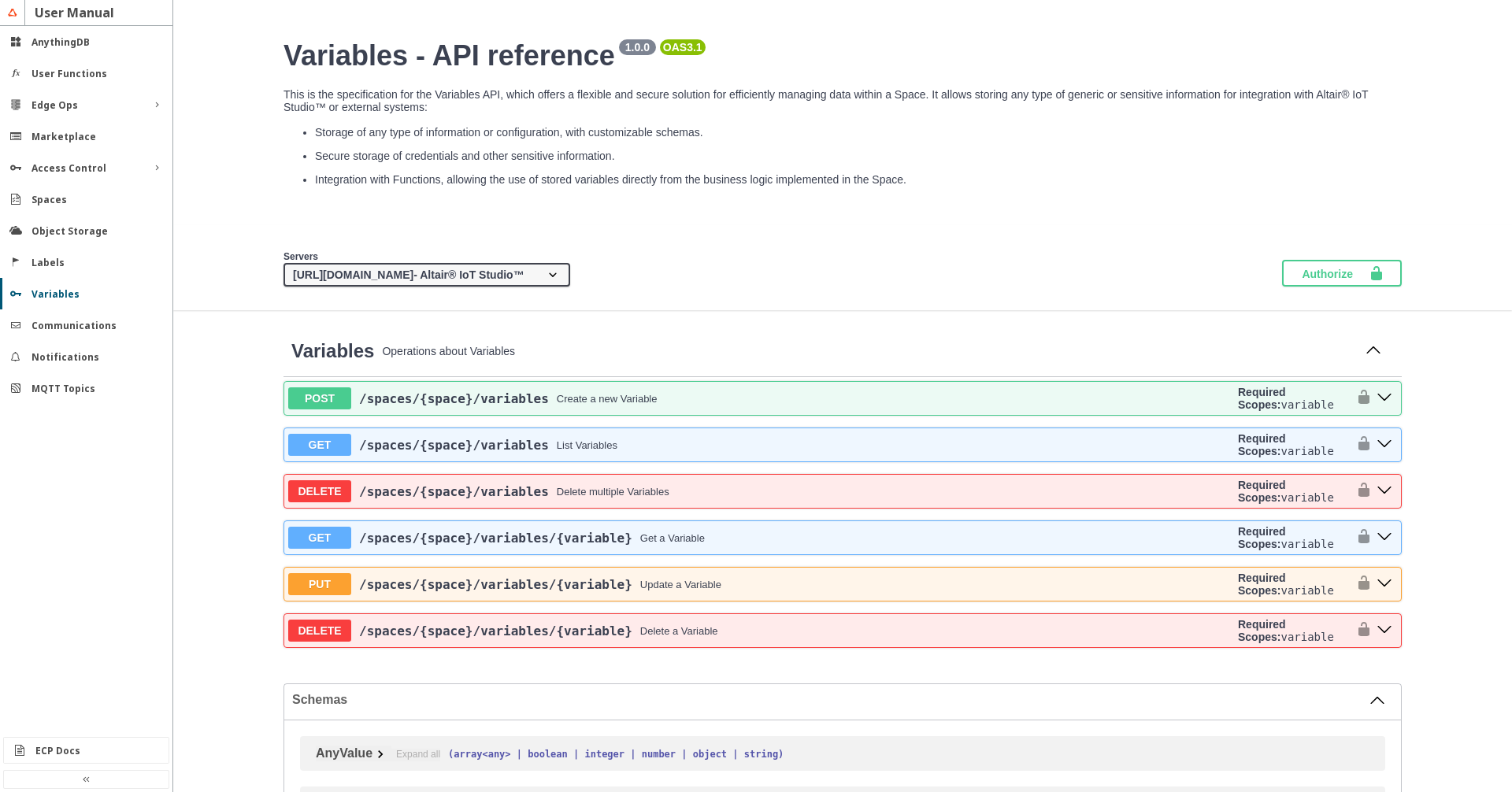
click at [69, 505] on div at bounding box center [86, 380] width 172 height 708
